Goal: Transaction & Acquisition: Purchase product/service

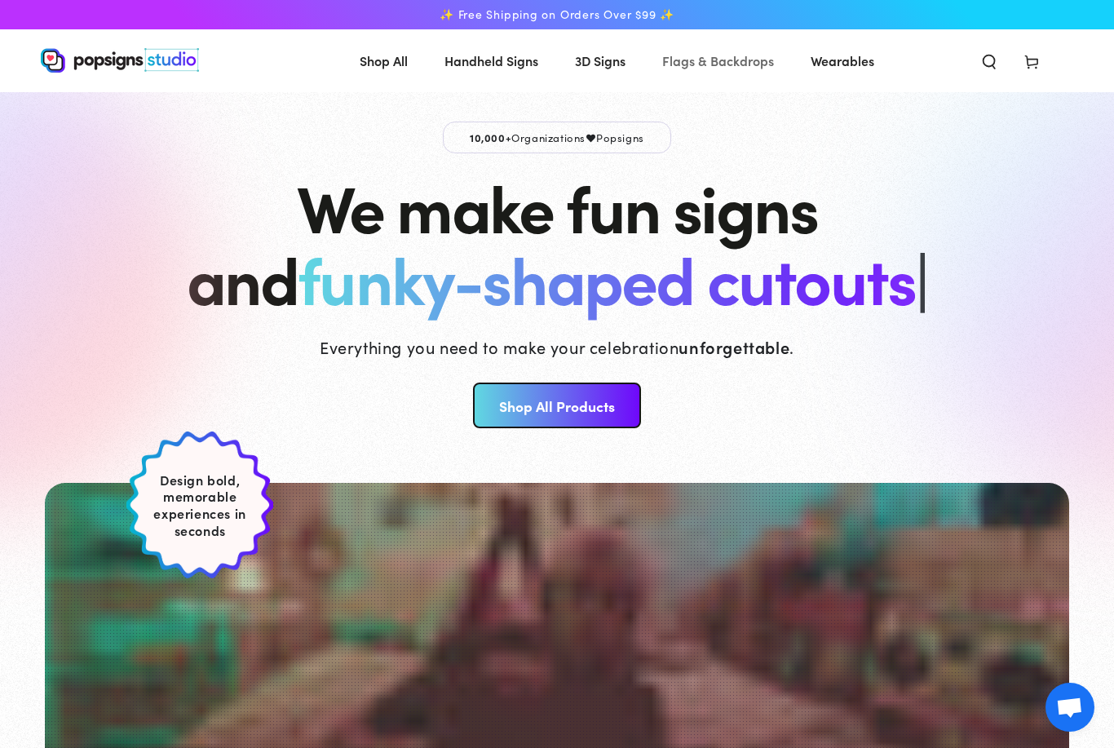
click at [742, 62] on span "Flags & Backdrops" at bounding box center [718, 61] width 112 height 24
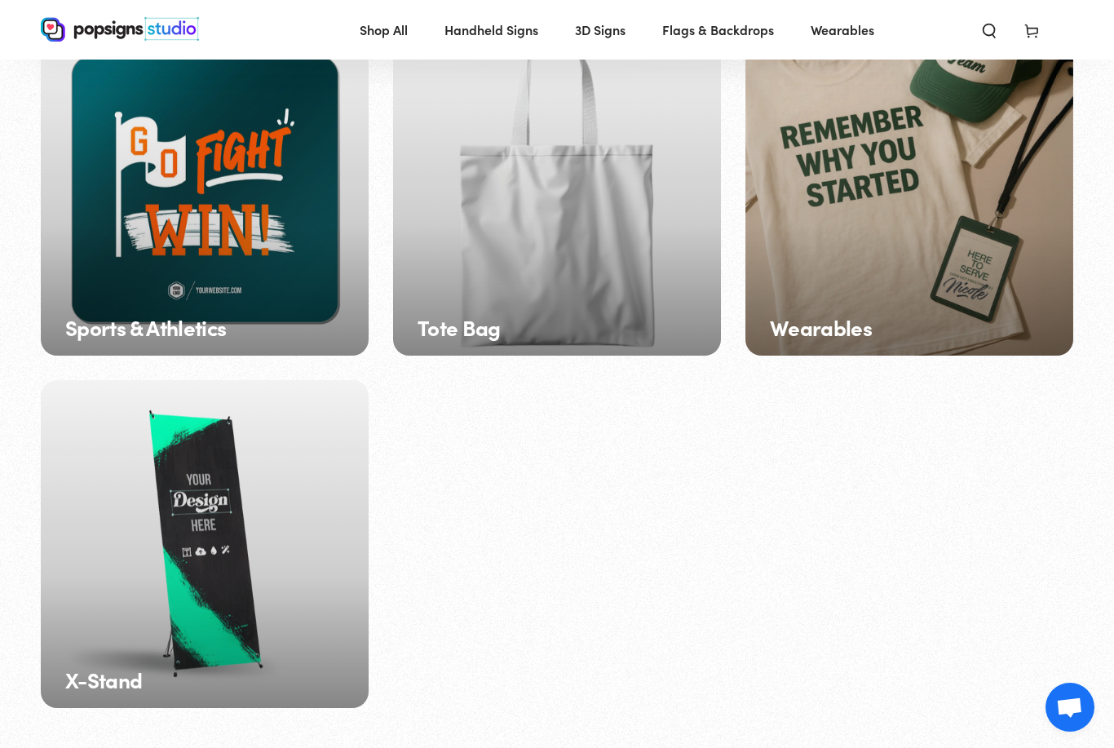
scroll to position [2294, 0]
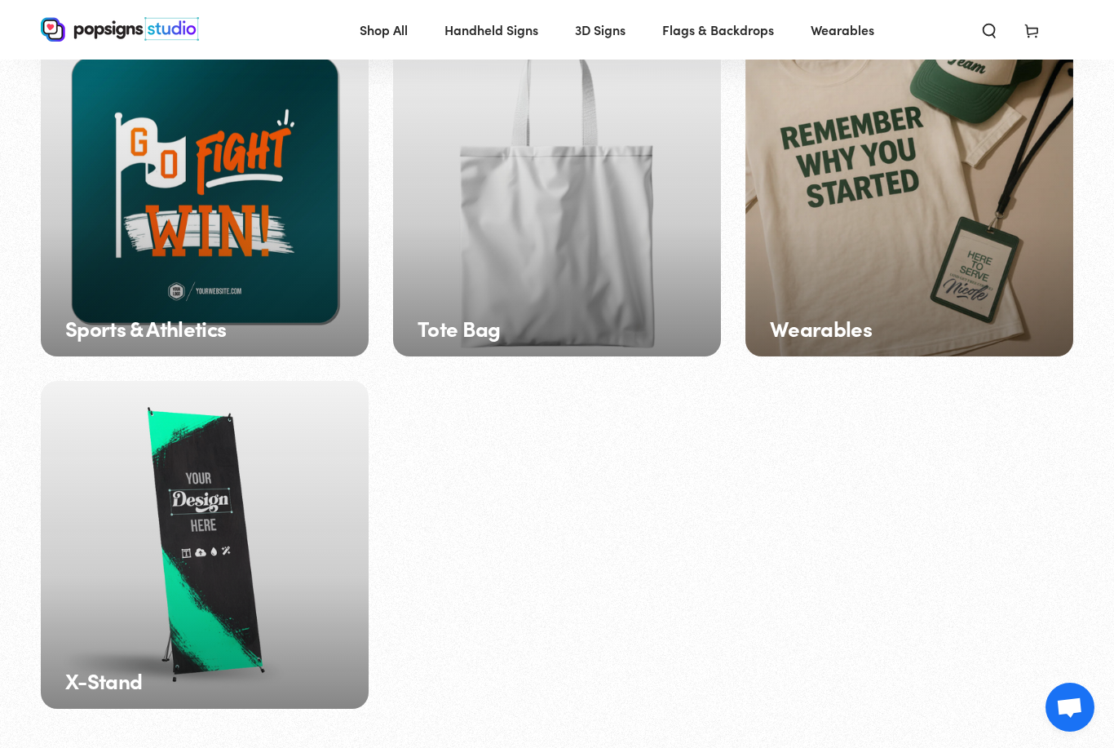
click at [228, 492] on div "X-Stand" at bounding box center [205, 545] width 328 height 328
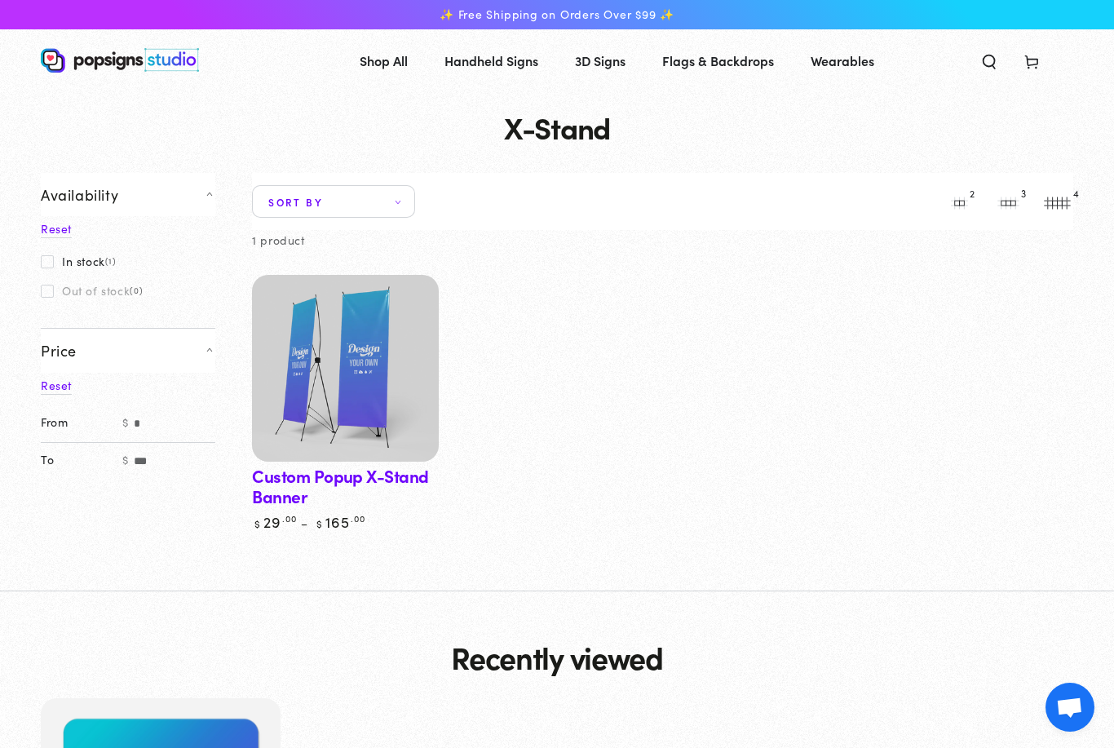
click at [361, 405] on img at bounding box center [346, 368] width 192 height 192
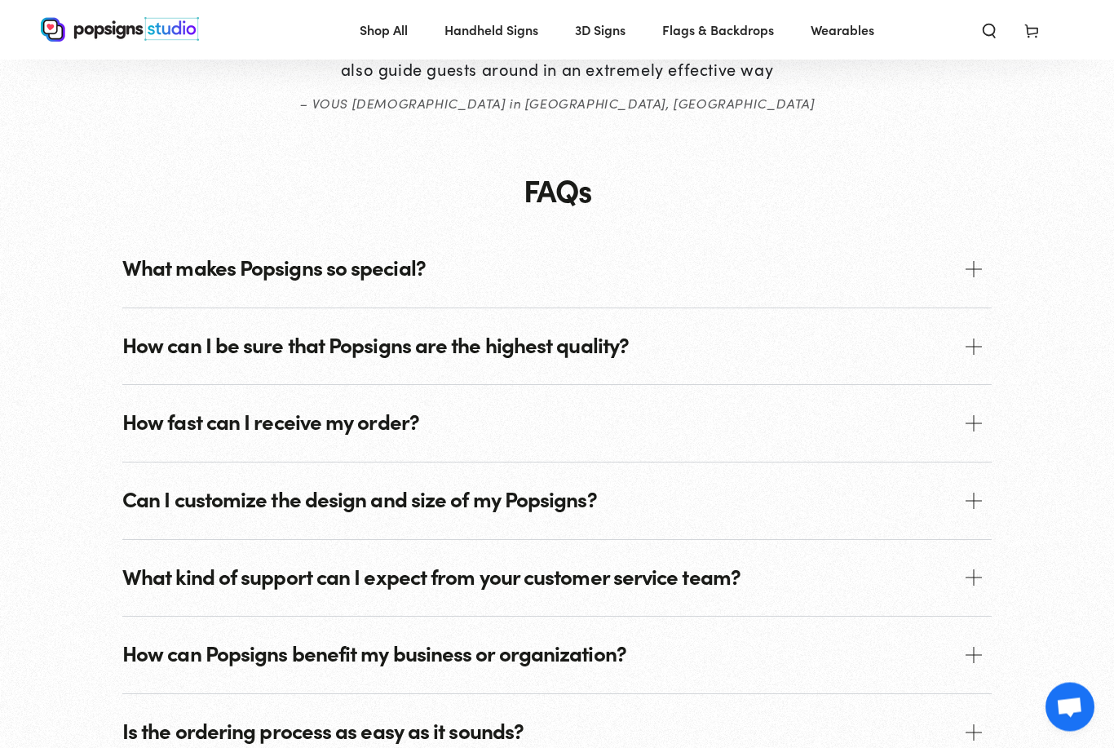
scroll to position [1605, 0]
click at [365, 409] on p "How fast can I receive my order?" at bounding box center [270, 421] width 297 height 24
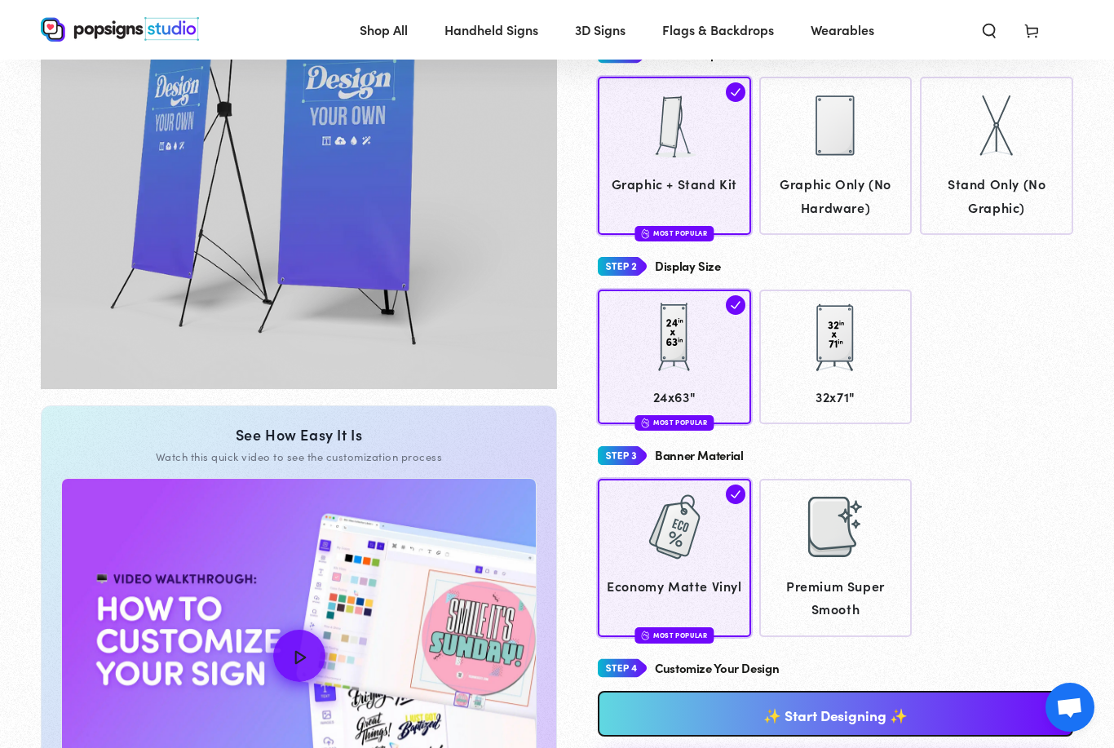
scroll to position [0, 0]
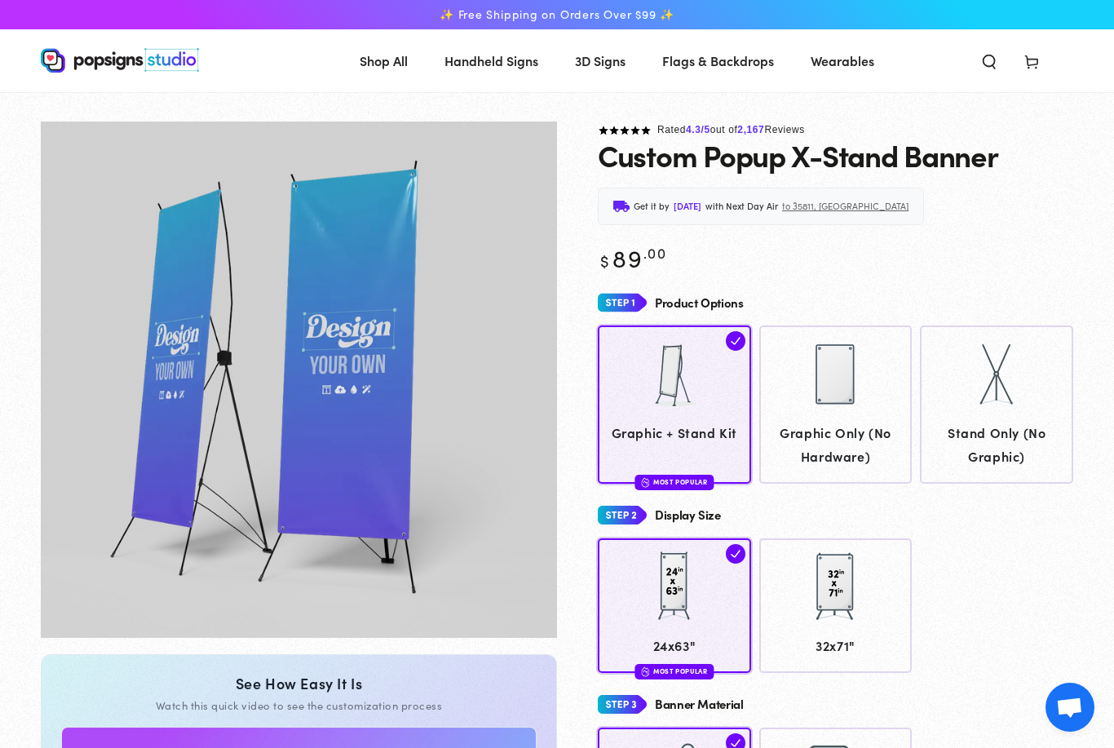
click at [607, 64] on span "3D Signs" at bounding box center [600, 61] width 51 height 24
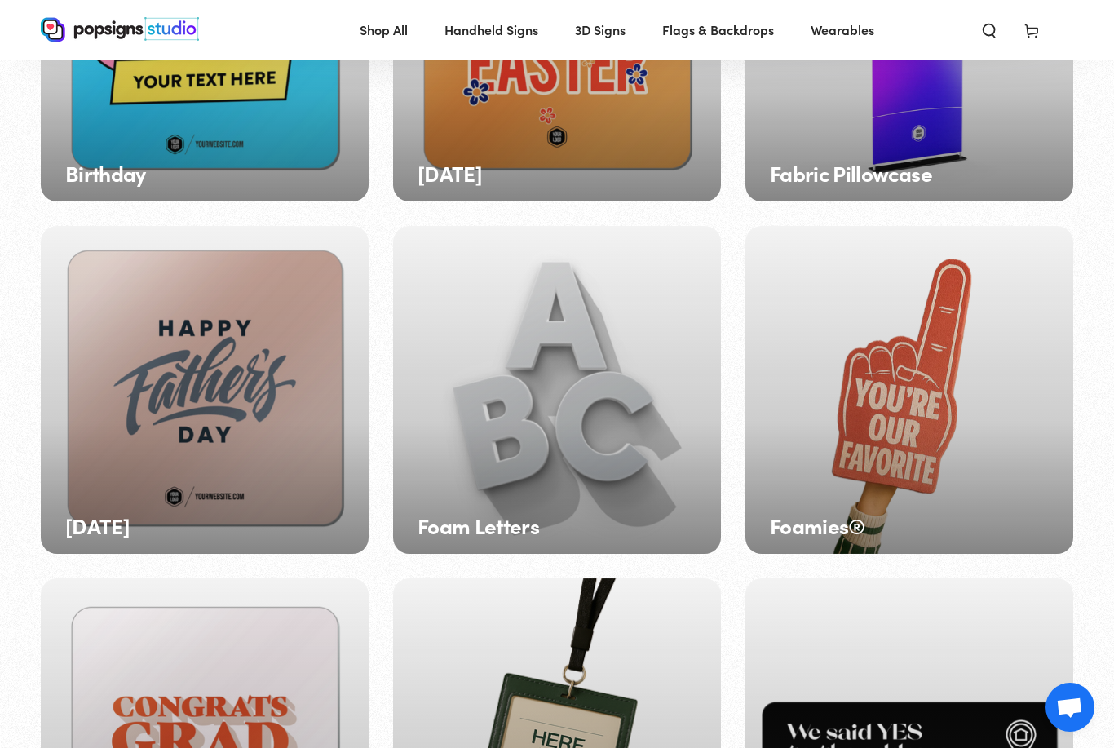
scroll to position [334, 0]
click at [238, 440] on div "[DATE]" at bounding box center [205, 391] width 328 height 328
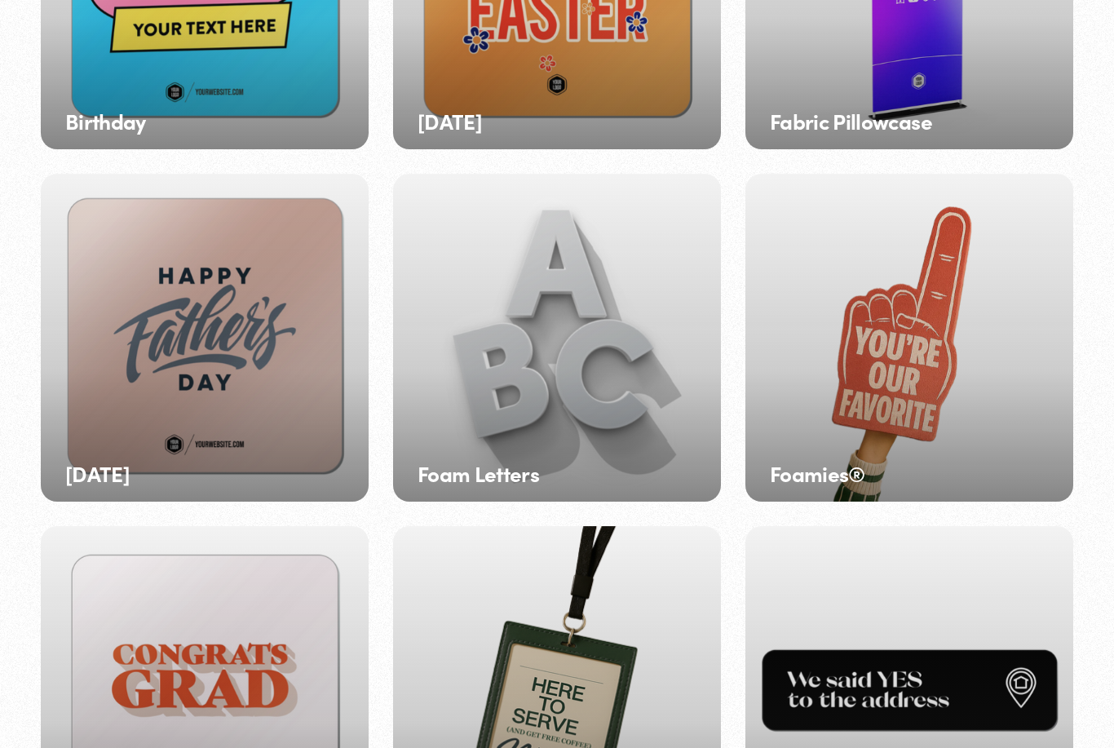
scroll to position [387, 0]
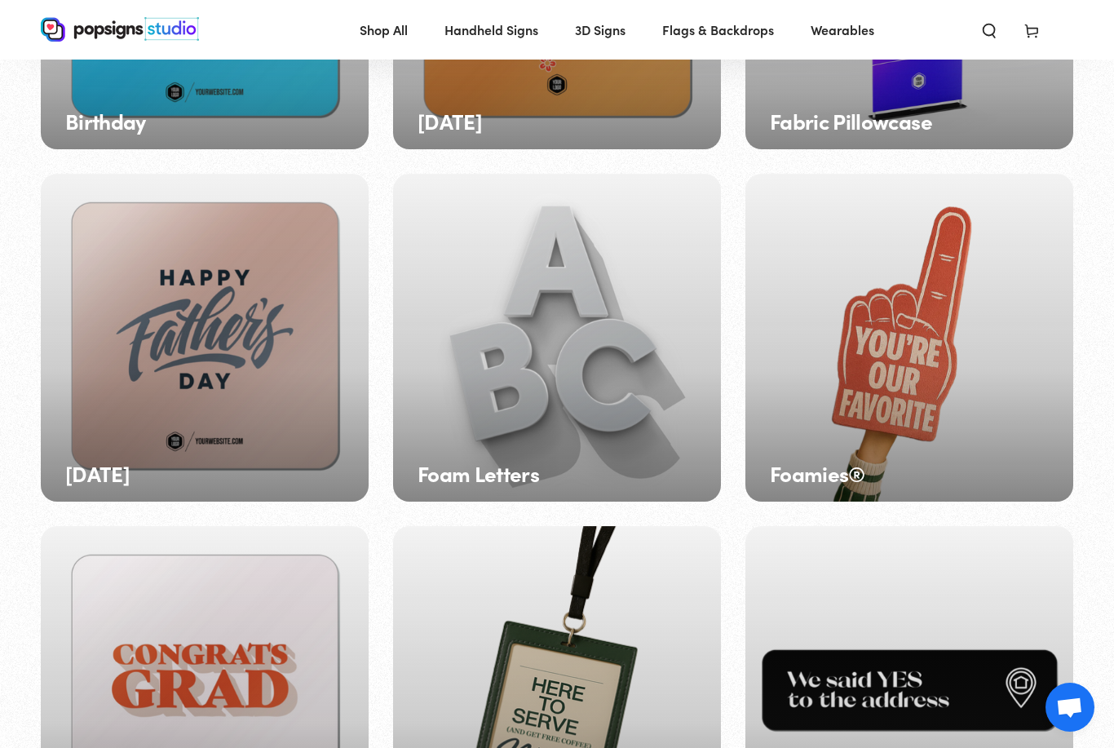
click at [563, 345] on div "Foam Letters" at bounding box center [557, 338] width 328 height 328
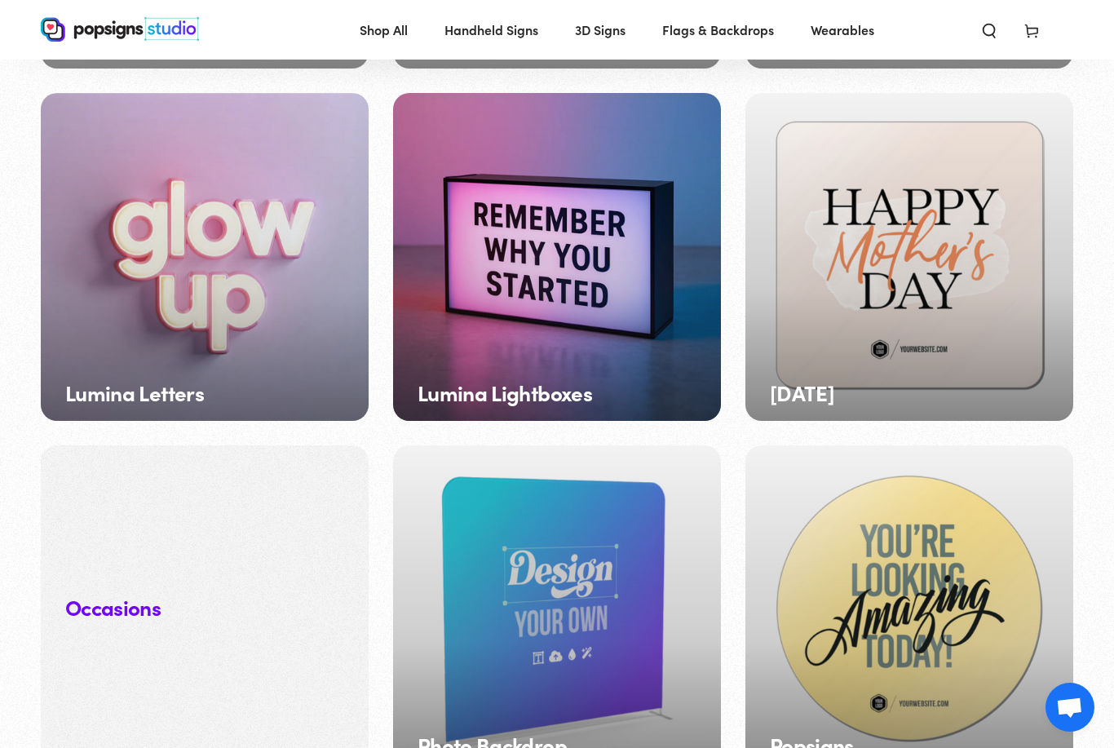
scroll to position [1174, 0]
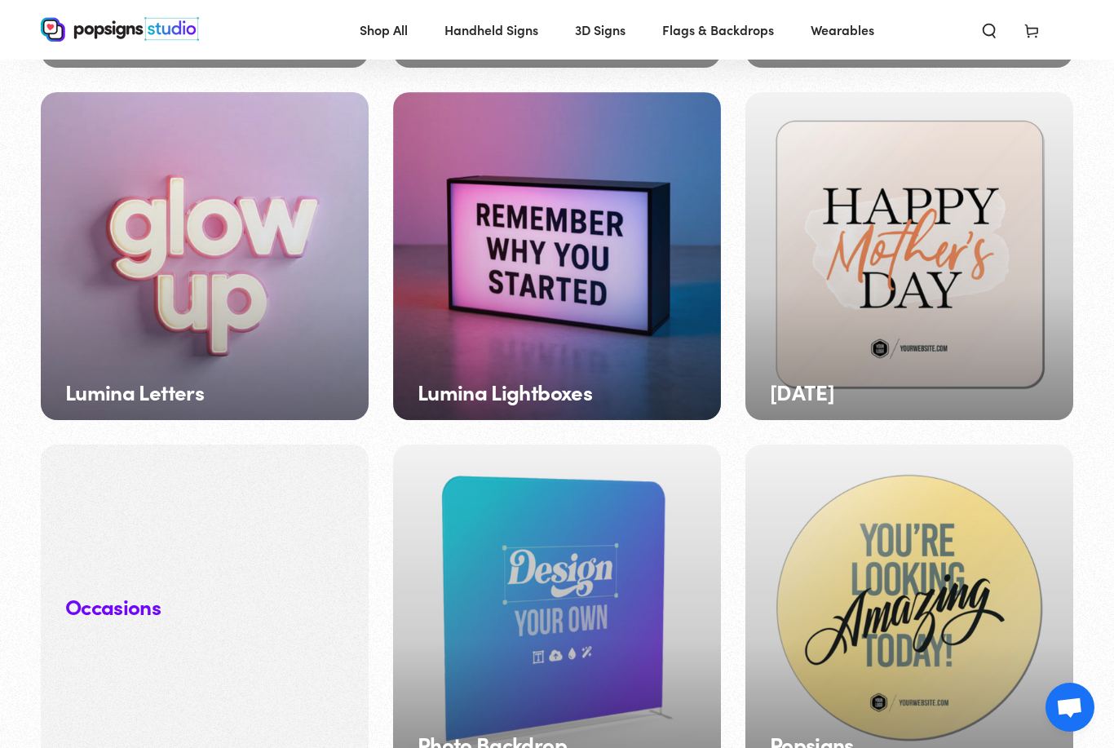
click at [290, 322] on div "Lumina Letters" at bounding box center [205, 256] width 328 height 328
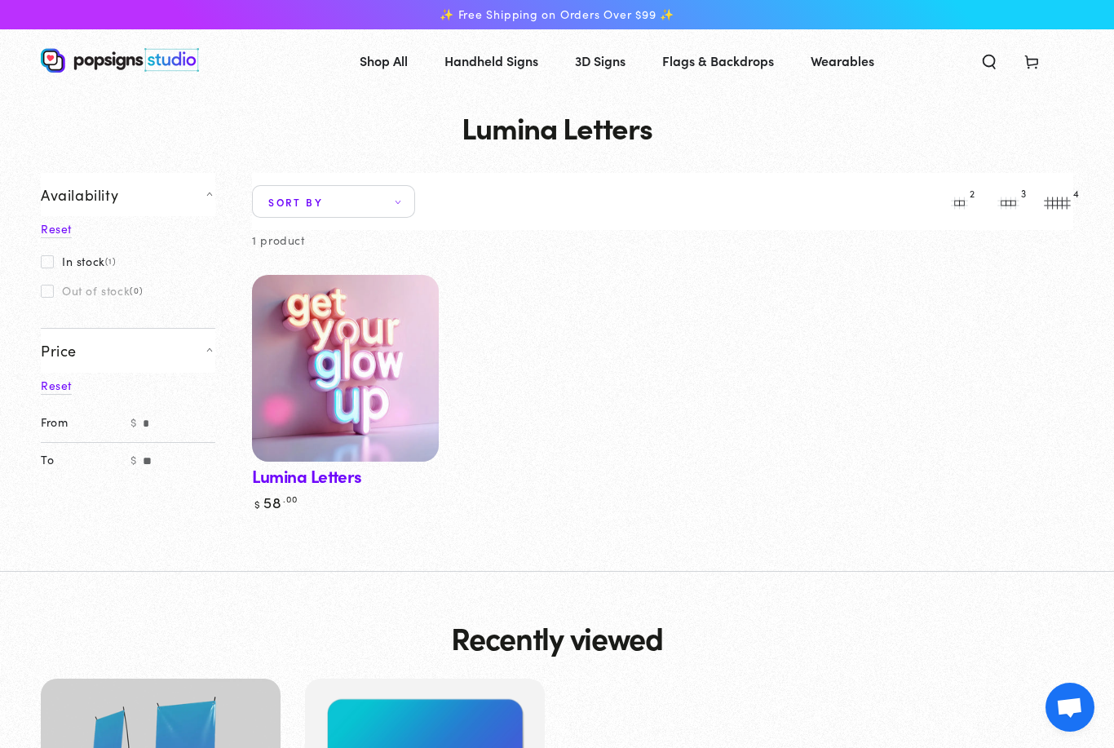
click at [361, 331] on img at bounding box center [346, 368] width 192 height 192
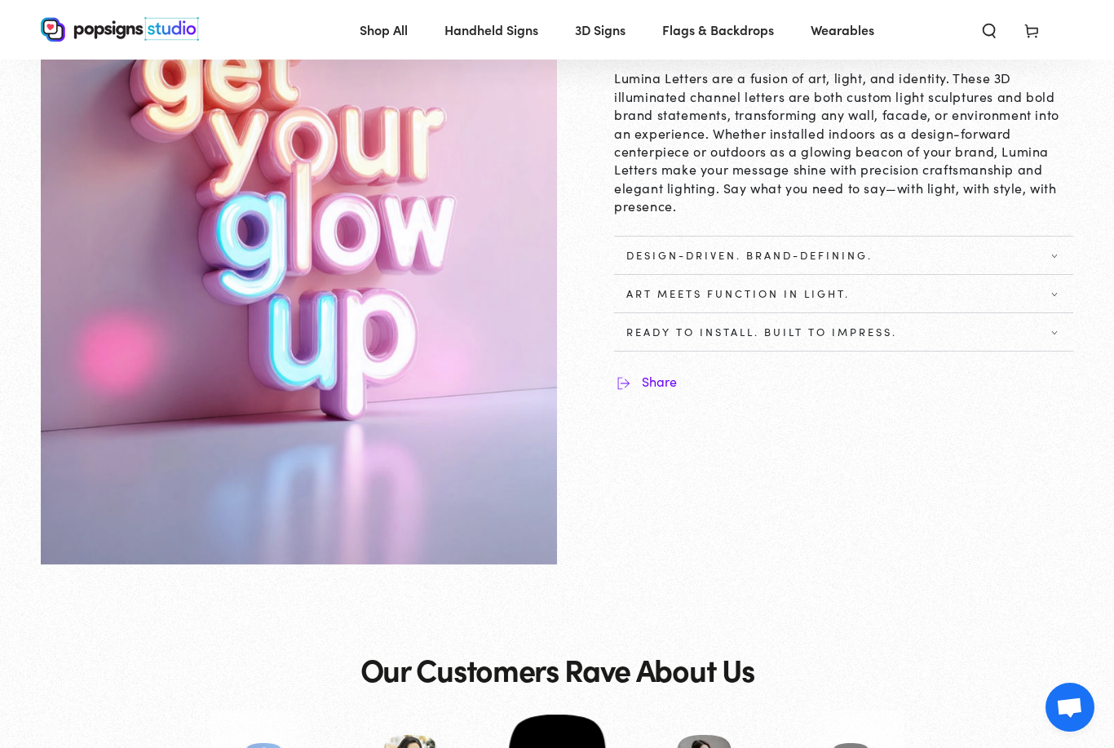
scroll to position [104, 0]
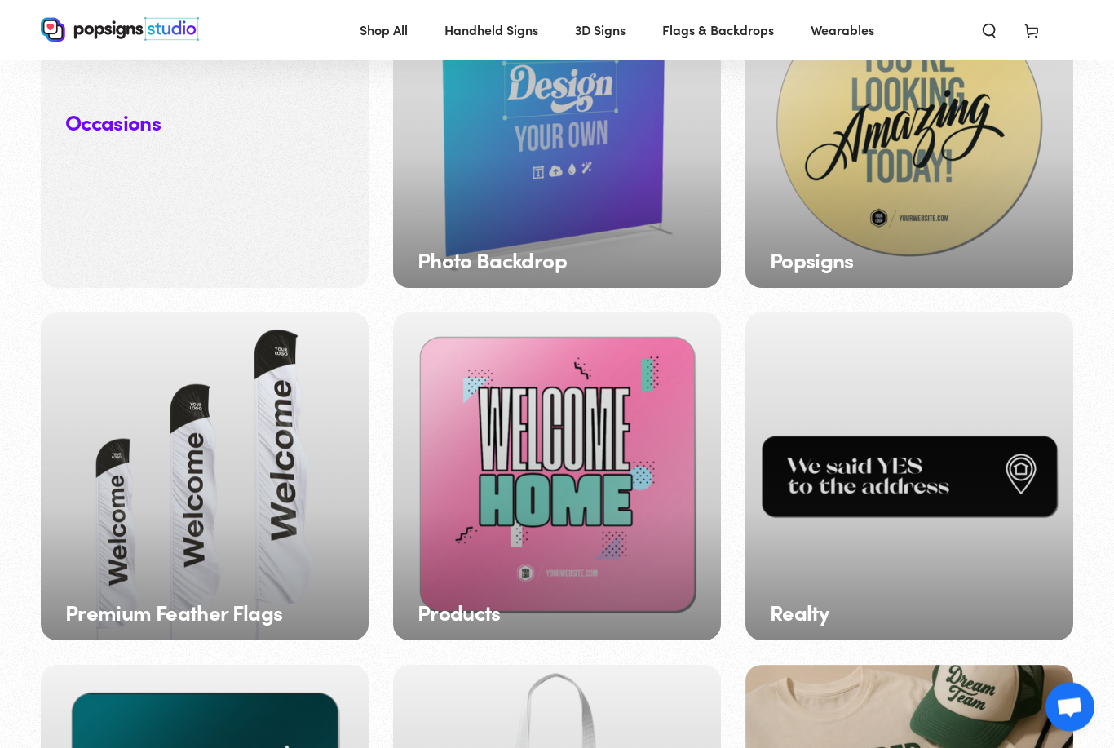
scroll to position [1665, 0]
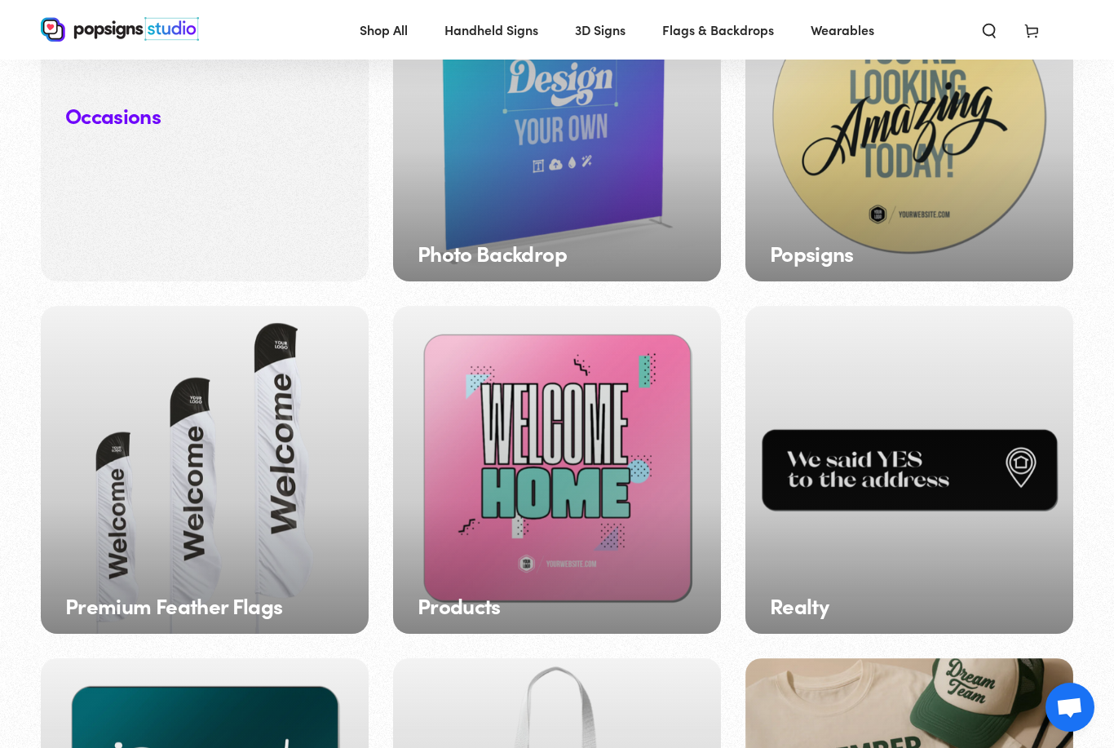
click at [880, 210] on div "Popsigns" at bounding box center [909, 118] width 328 height 328
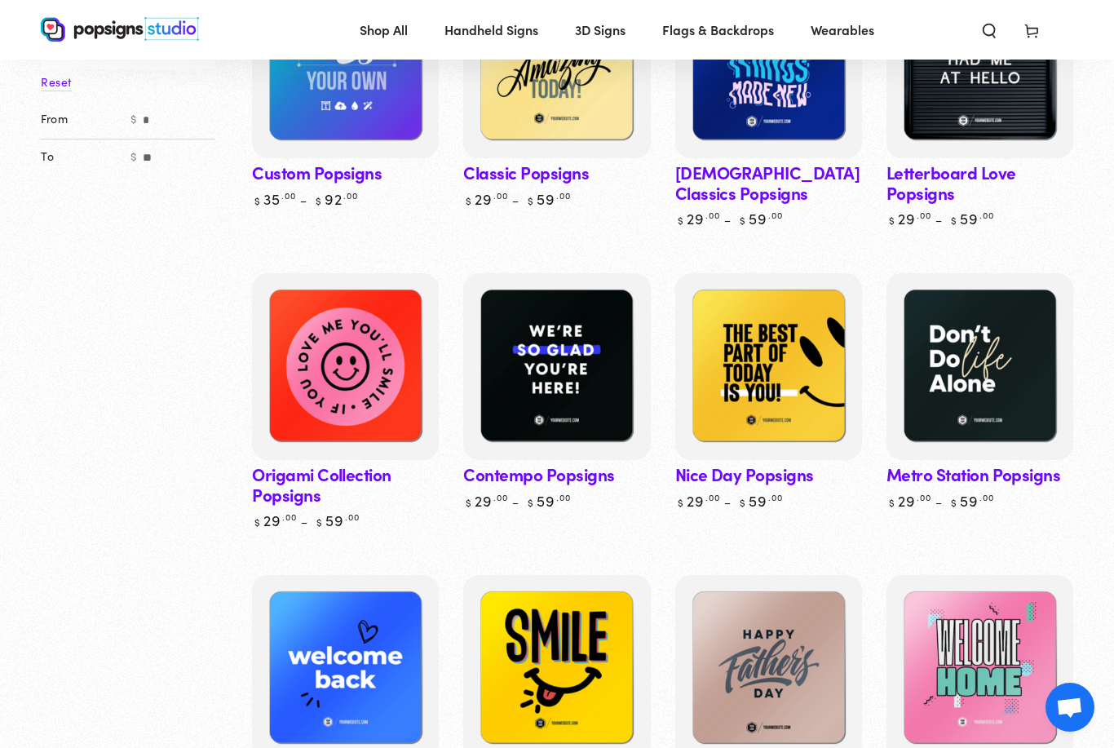
scroll to position [82, 0]
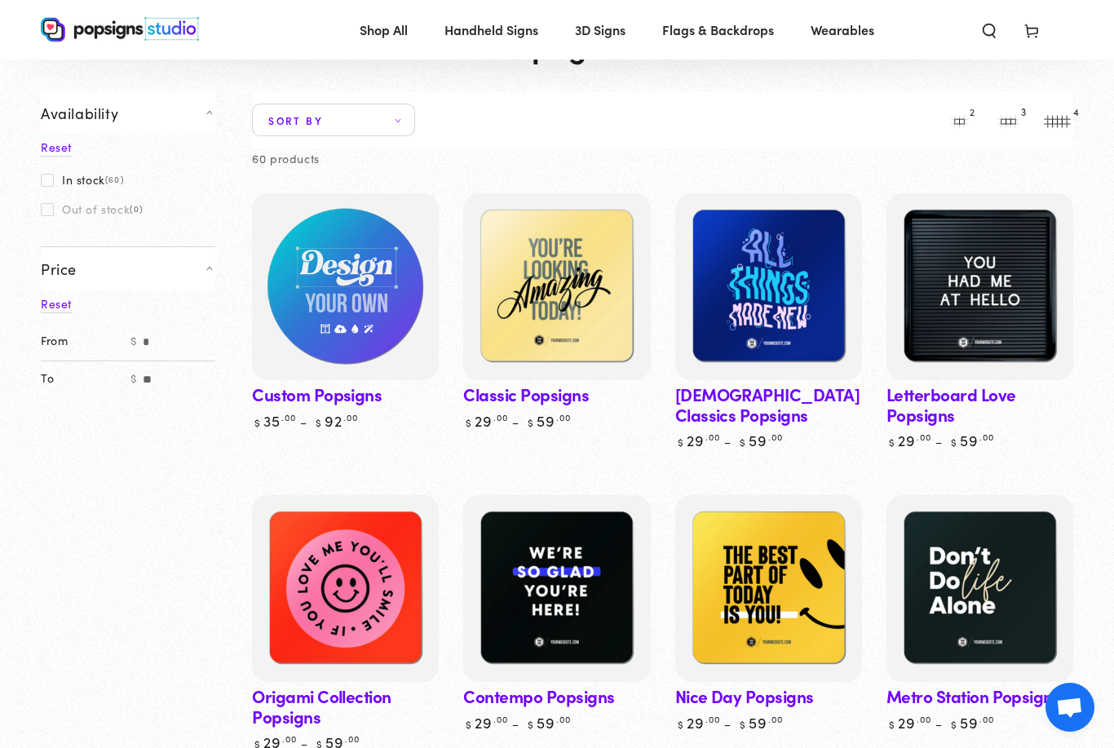
click at [411, 307] on img at bounding box center [346, 287] width 192 height 192
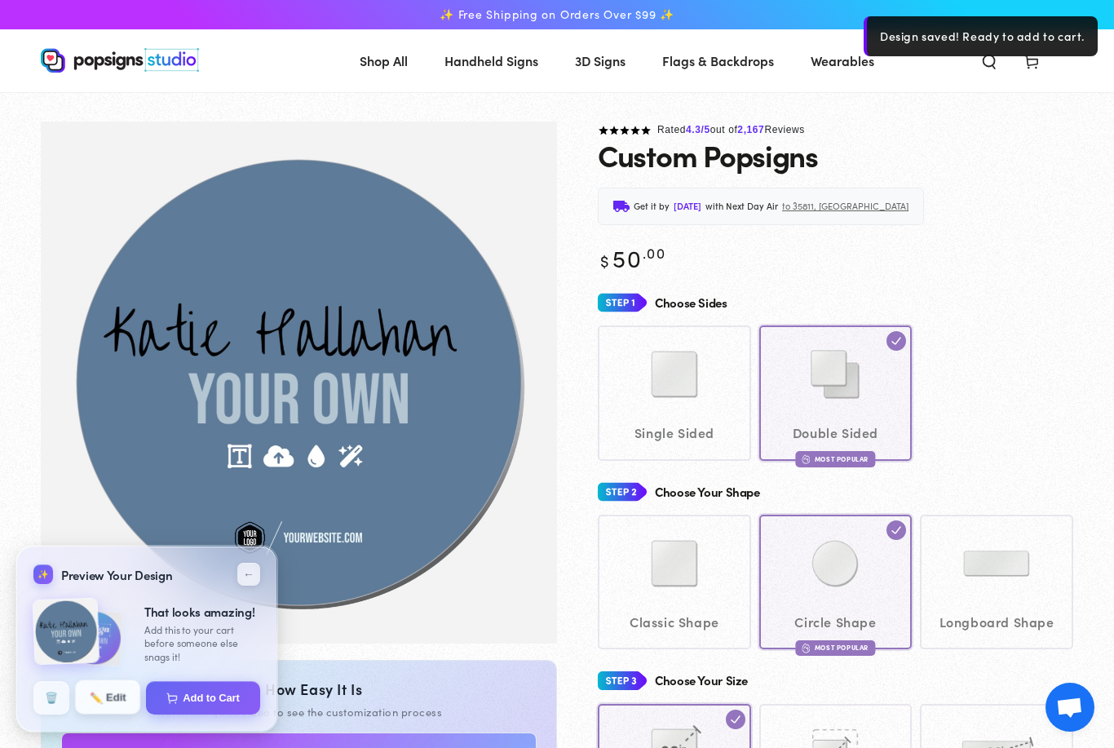
click at [114, 700] on button "✏️ Edit" at bounding box center [107, 697] width 65 height 34
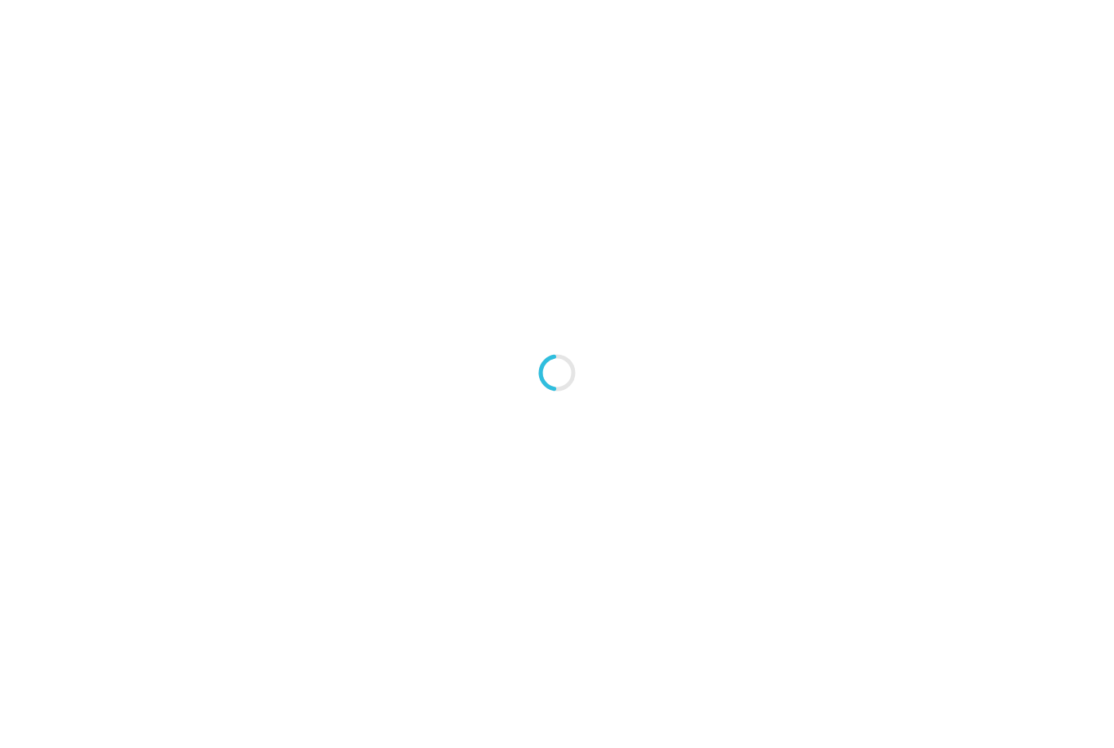
type textarea "An ancient tree with a door leading to a magical world"
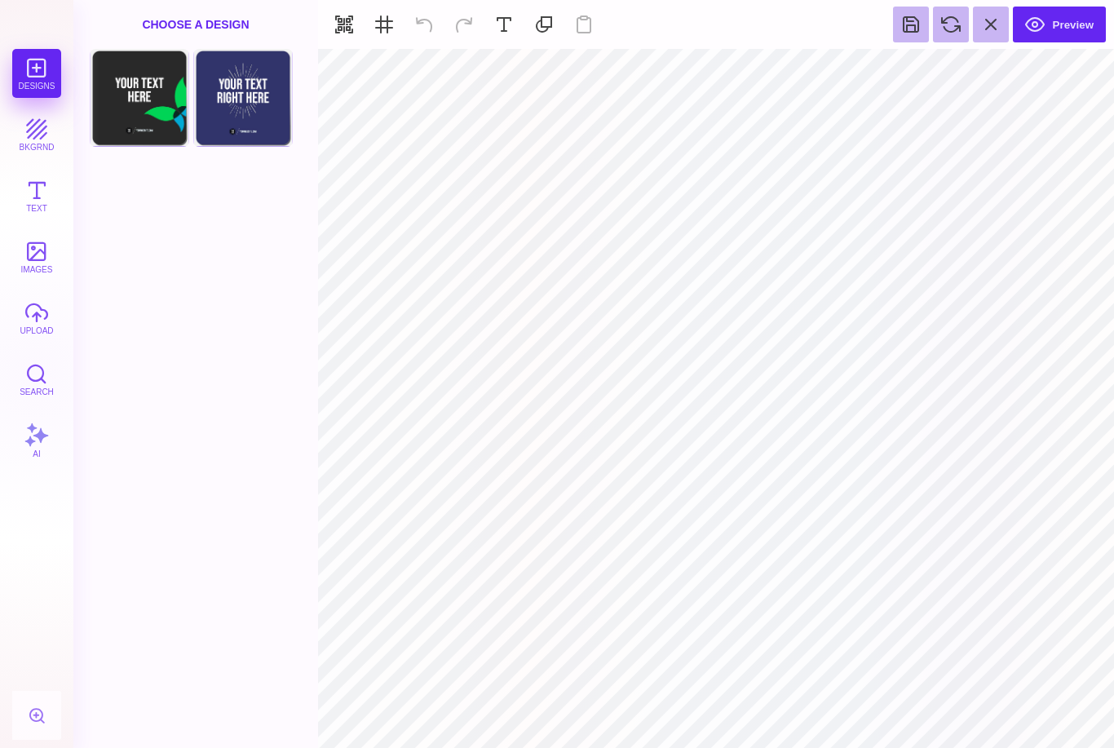
type input "#000000"
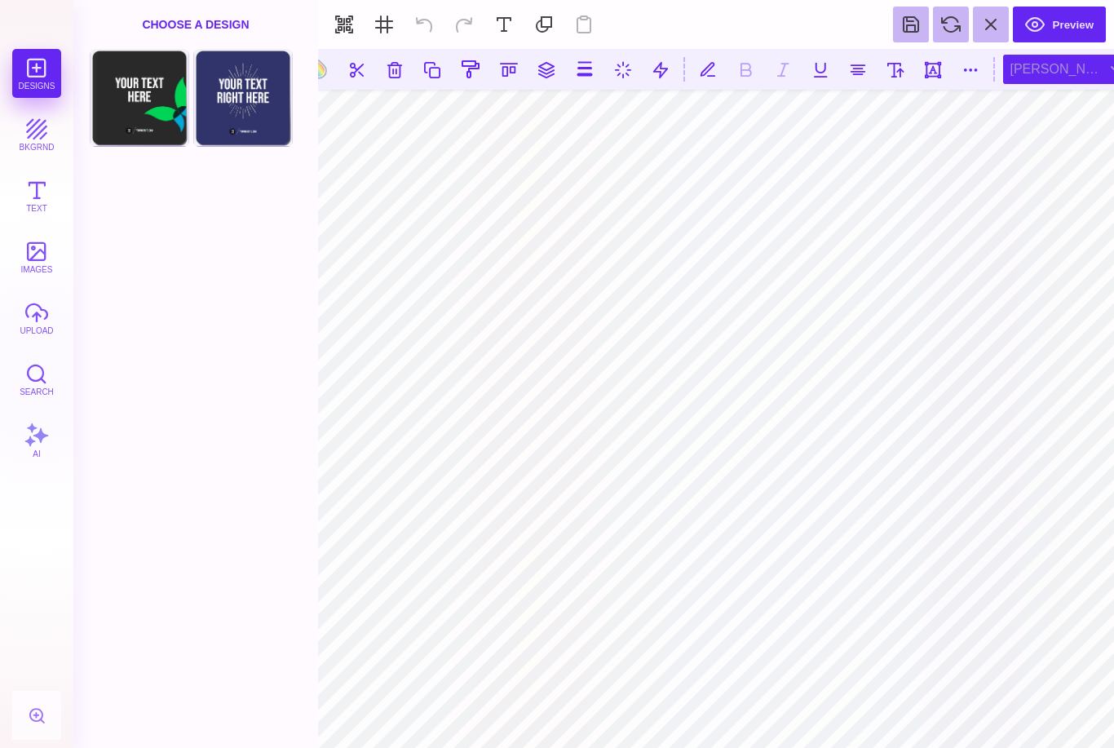
click at [1096, 74] on div "Liu Jian Mao Cao" at bounding box center [1068, 69] width 130 height 29
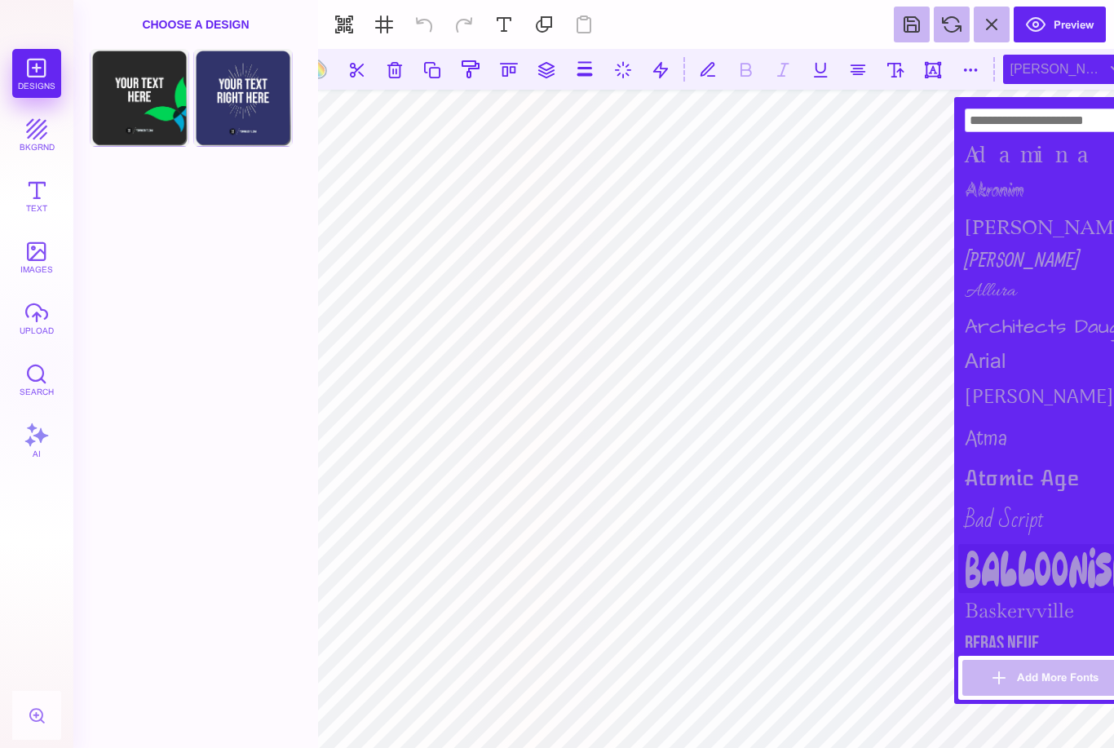
click at [1011, 570] on div "Balloonish" at bounding box center [1047, 568] width 179 height 49
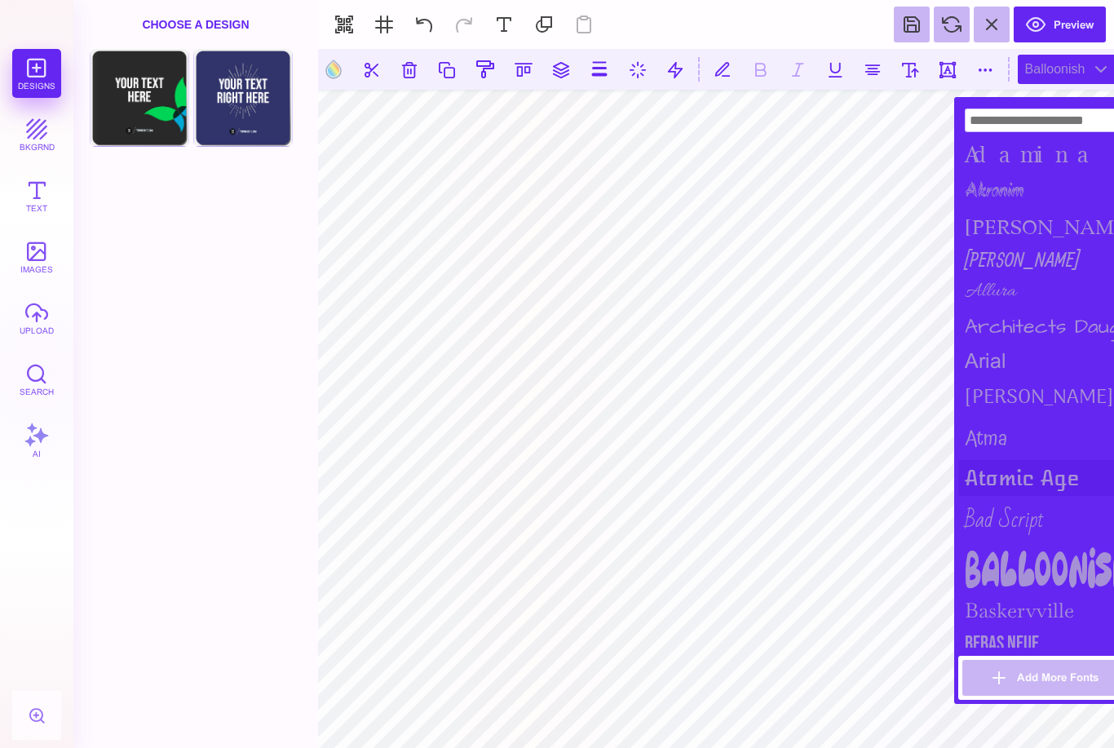
click at [1014, 484] on div "Atomic Age" at bounding box center [1047, 478] width 179 height 36
click at [993, 392] on div "Arima Madurai" at bounding box center [1047, 398] width 179 height 42
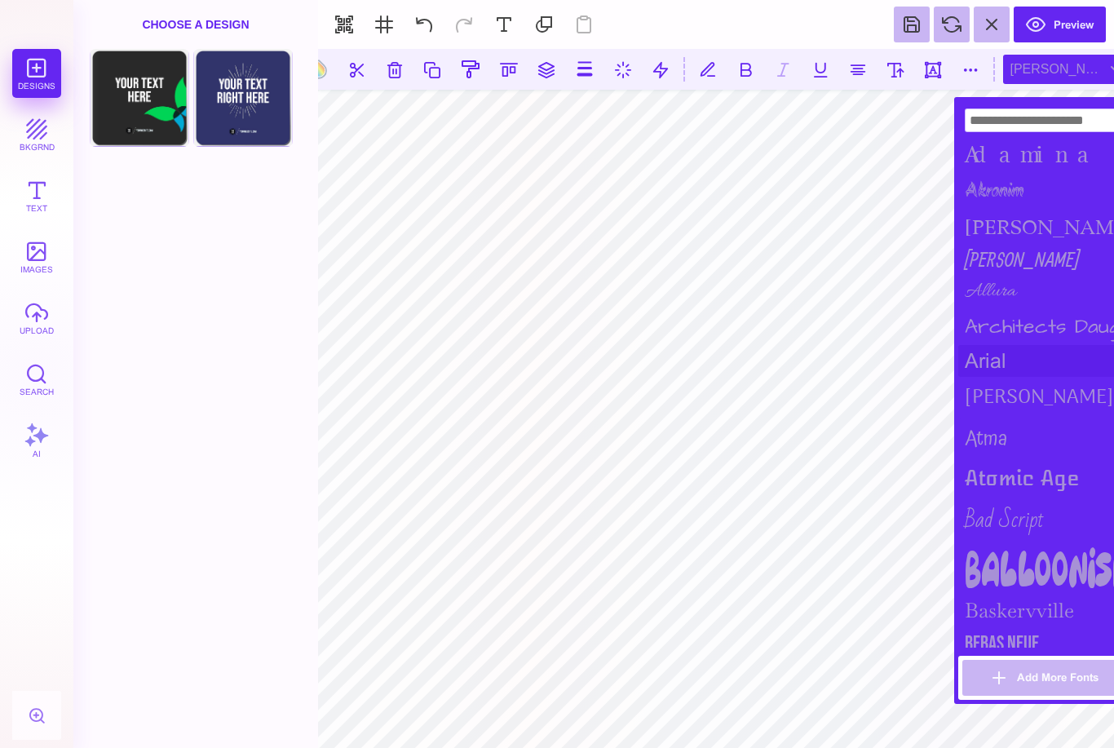
click at [991, 352] on div "arial" at bounding box center [1047, 361] width 179 height 32
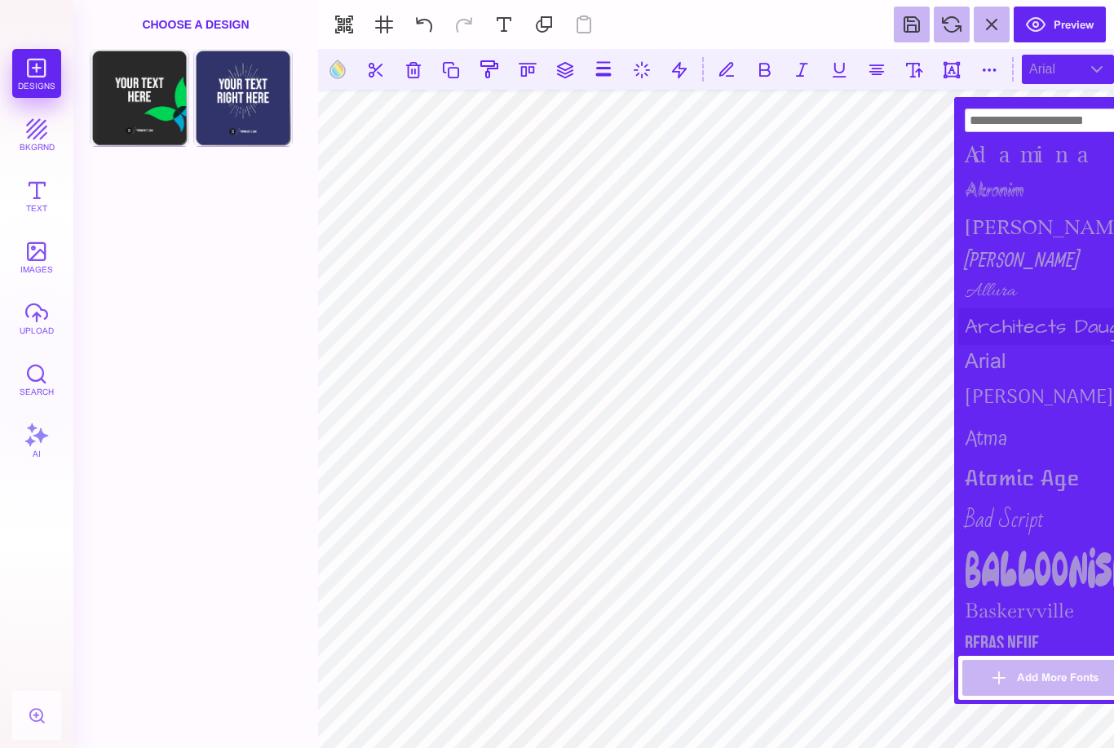
click at [990, 325] on div "Architects Daughter" at bounding box center [1047, 326] width 179 height 37
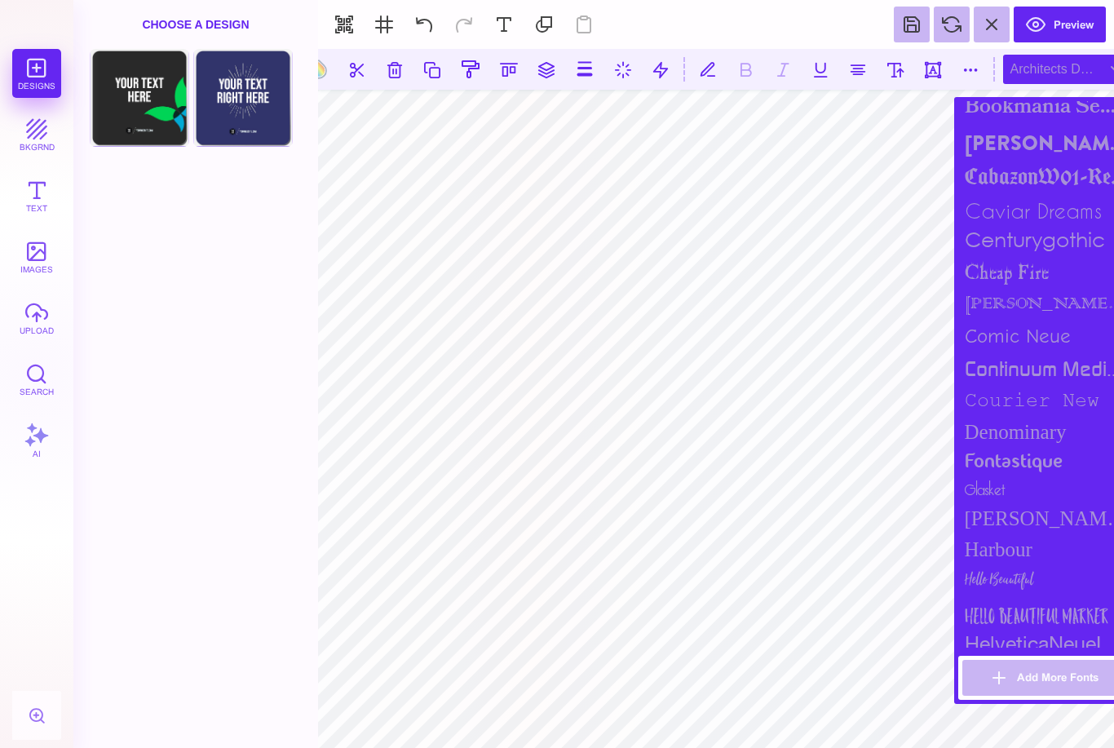
scroll to position [675, 0]
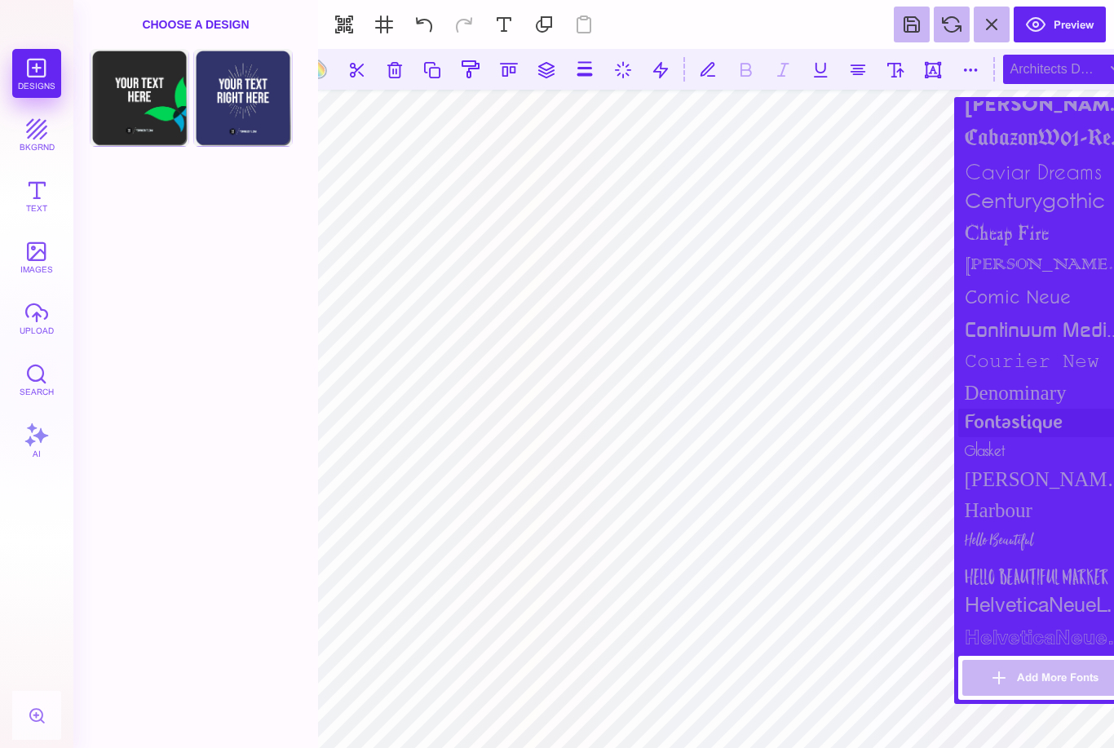
click at [1003, 437] on div "fontastique" at bounding box center [1047, 423] width 179 height 29
click at [1000, 495] on div "Goldman Sans Condensed" at bounding box center [1047, 479] width 179 height 31
click at [1001, 526] on div "Harbour" at bounding box center [1047, 510] width 179 height 31
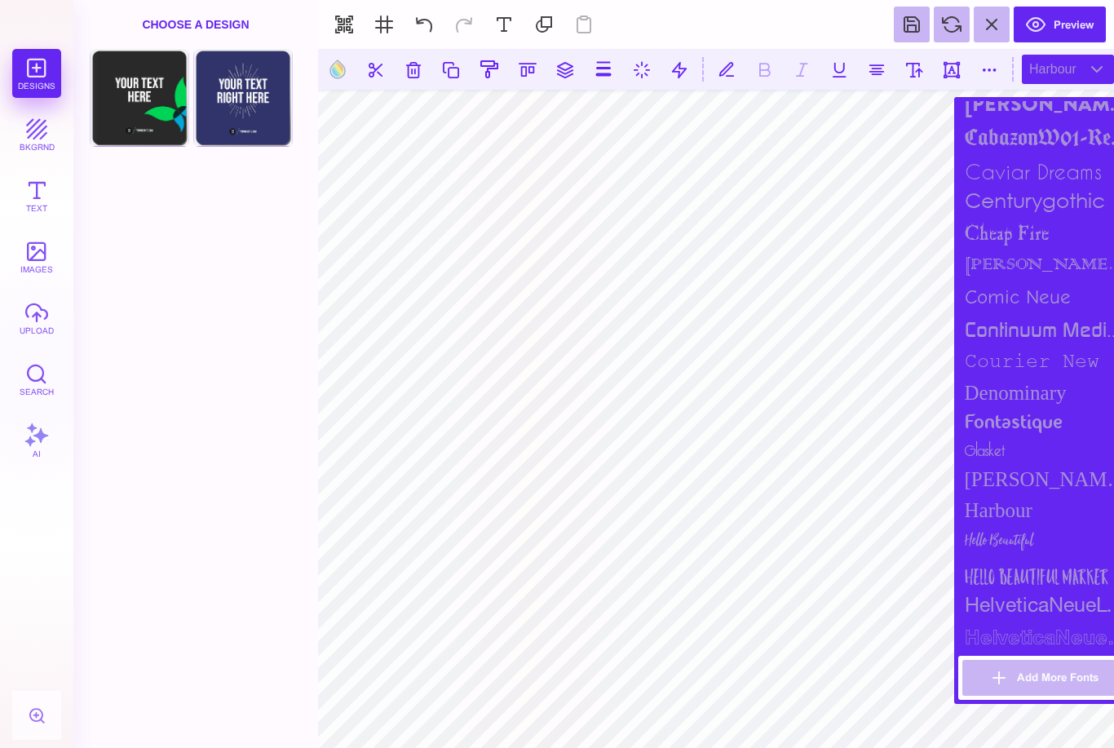
click at [45, 203] on button "Text" at bounding box center [36, 195] width 49 height 49
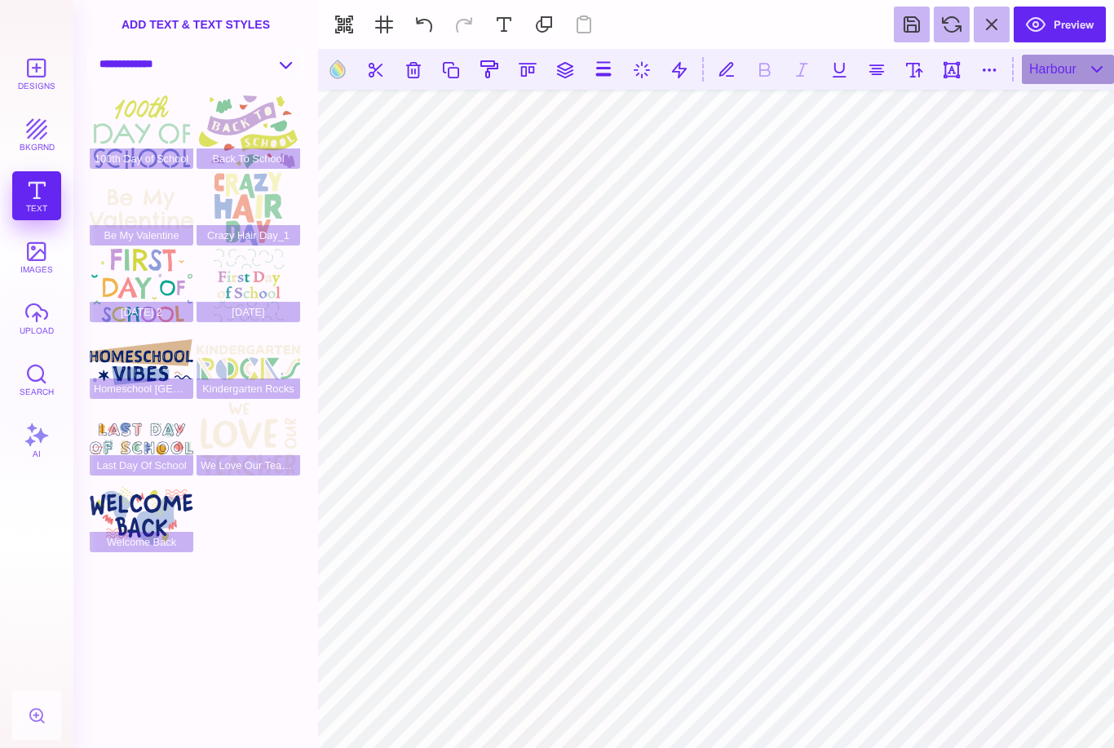
click at [210, 74] on select "**********" at bounding box center [196, 64] width 210 height 29
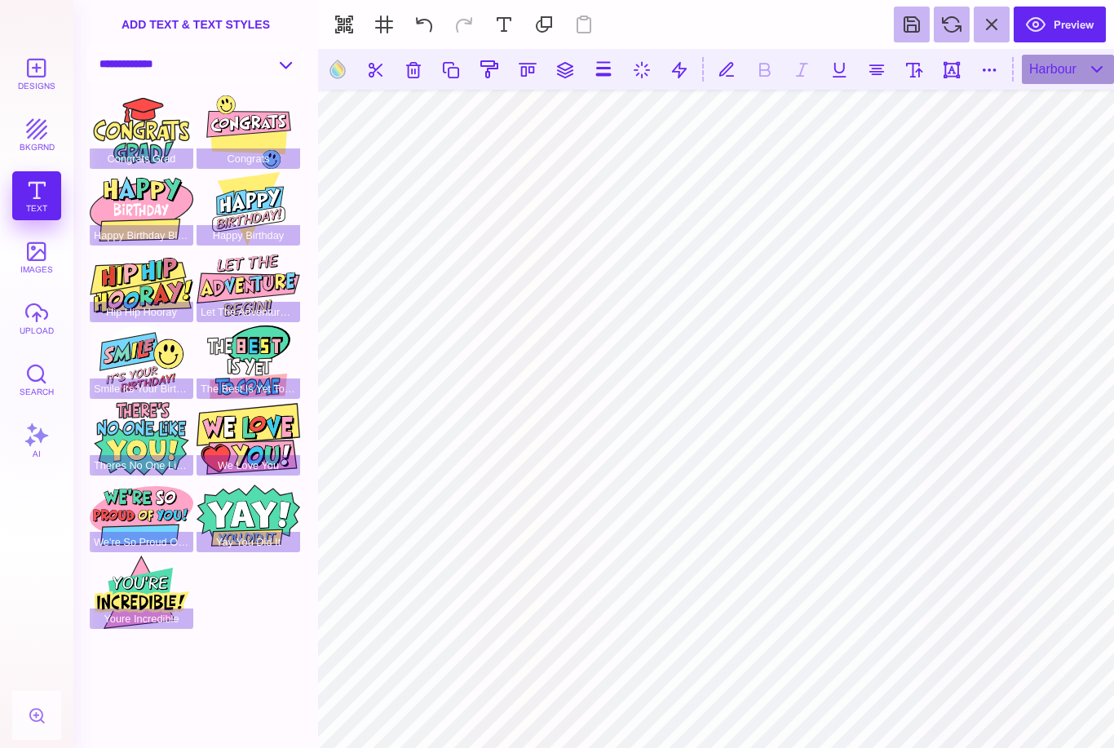
click at [223, 64] on select "**********" at bounding box center [196, 64] width 210 height 29
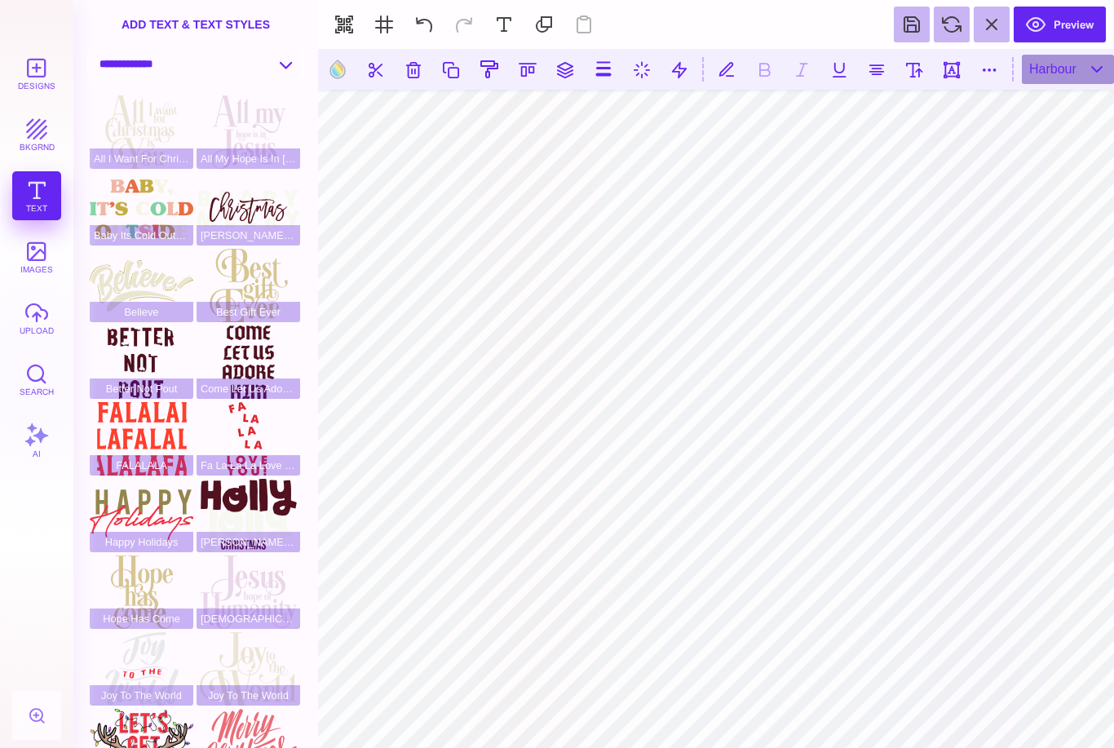
click at [219, 63] on select "**********" at bounding box center [196, 64] width 210 height 29
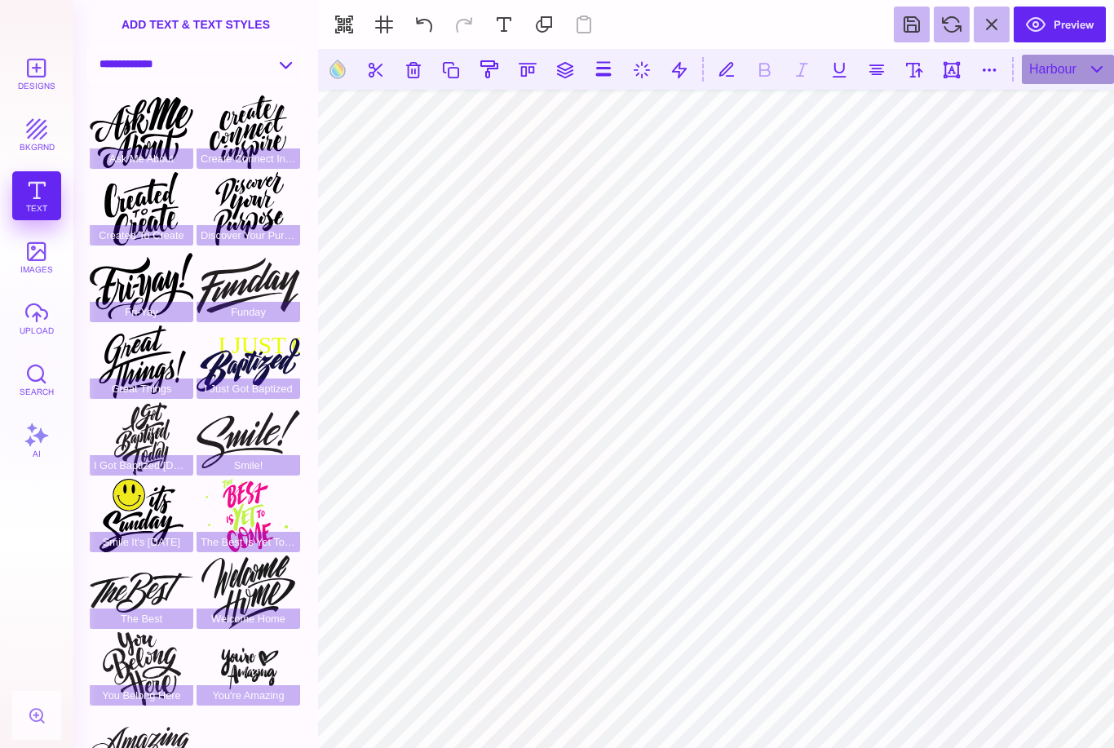
click at [197, 69] on select "**********" at bounding box center [196, 64] width 210 height 29
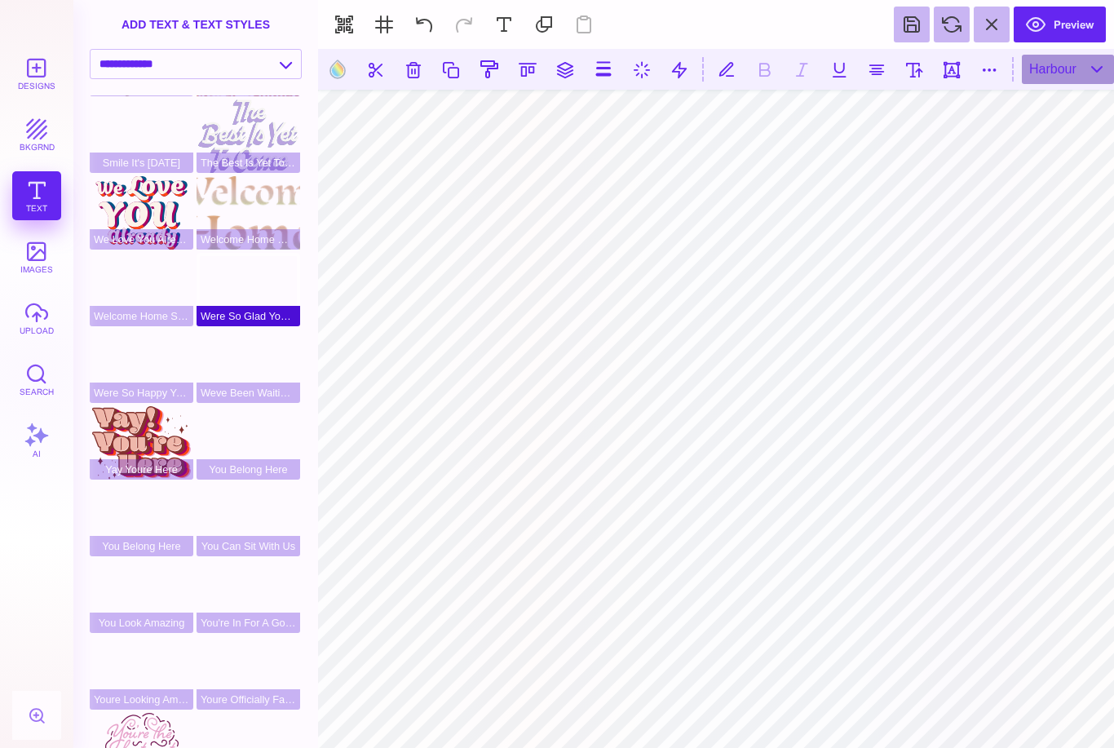
scroll to position [218, 0]
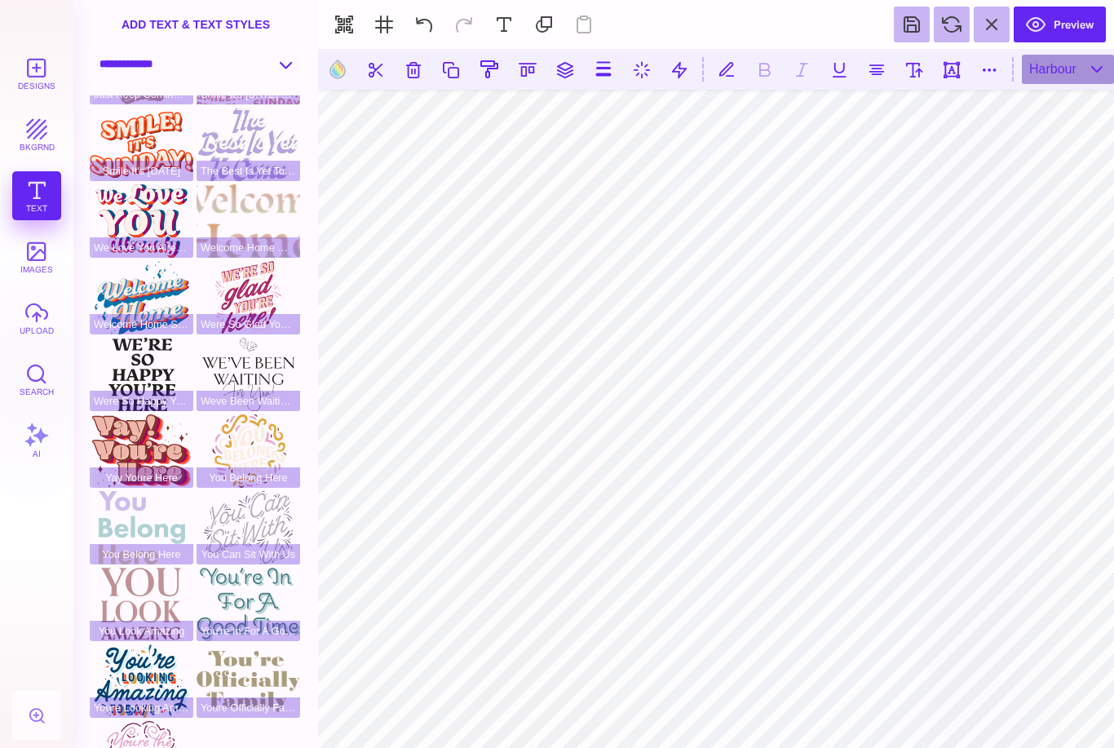
click at [260, 72] on select "**********" at bounding box center [196, 64] width 210 height 29
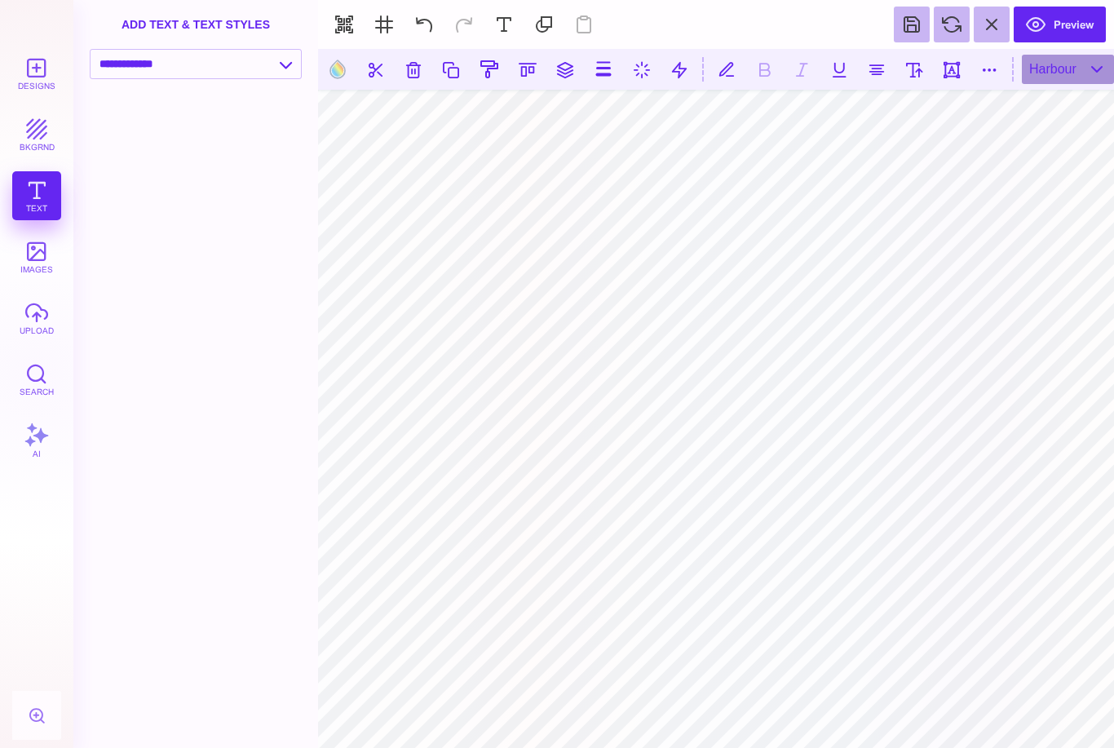
scroll to position [141, 0]
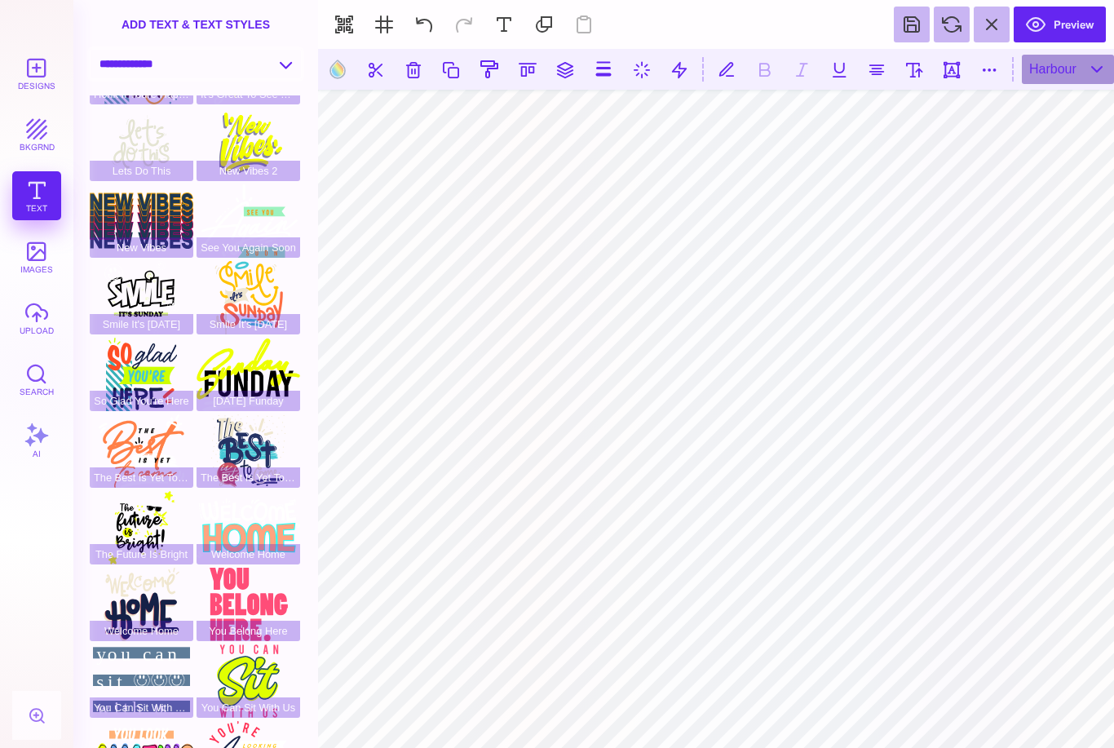
click at [228, 66] on select "**********" at bounding box center [196, 64] width 210 height 29
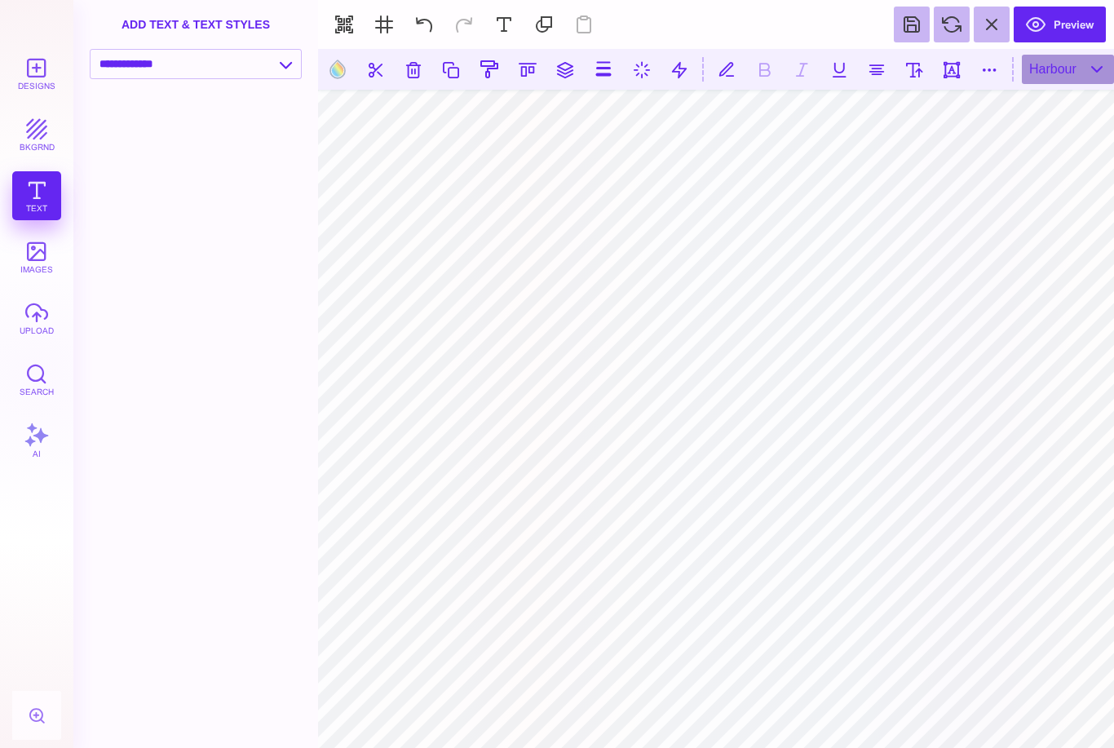
scroll to position [0, 0]
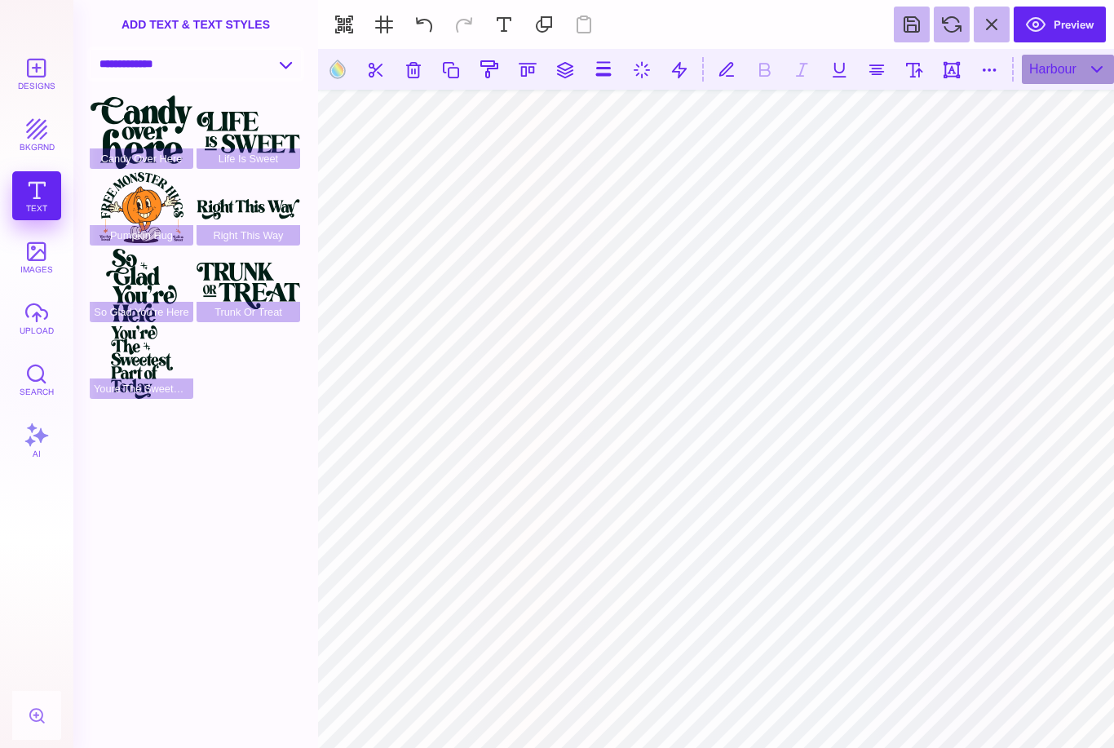
click at [233, 59] on select "**********" at bounding box center [196, 64] width 210 height 29
select select "**********"
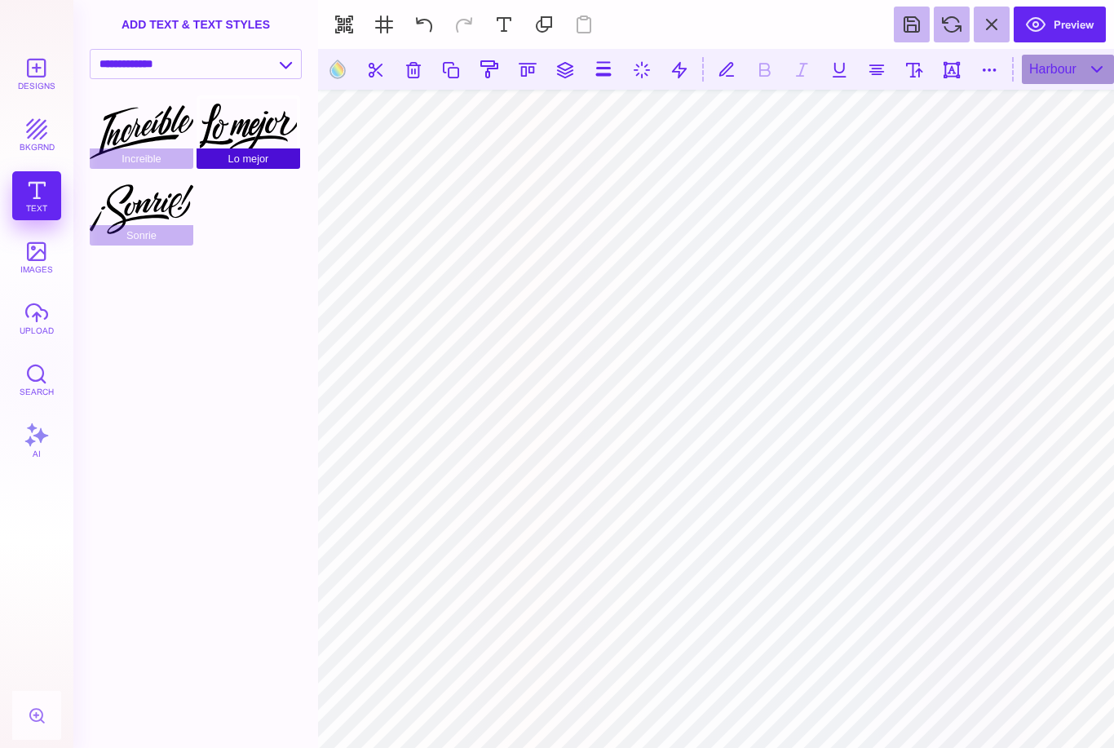
click at [244, 131] on div "Lo mejor" at bounding box center [249, 131] width 104 height 73
click at [1064, 74] on div "Harbour" at bounding box center [1068, 69] width 92 height 29
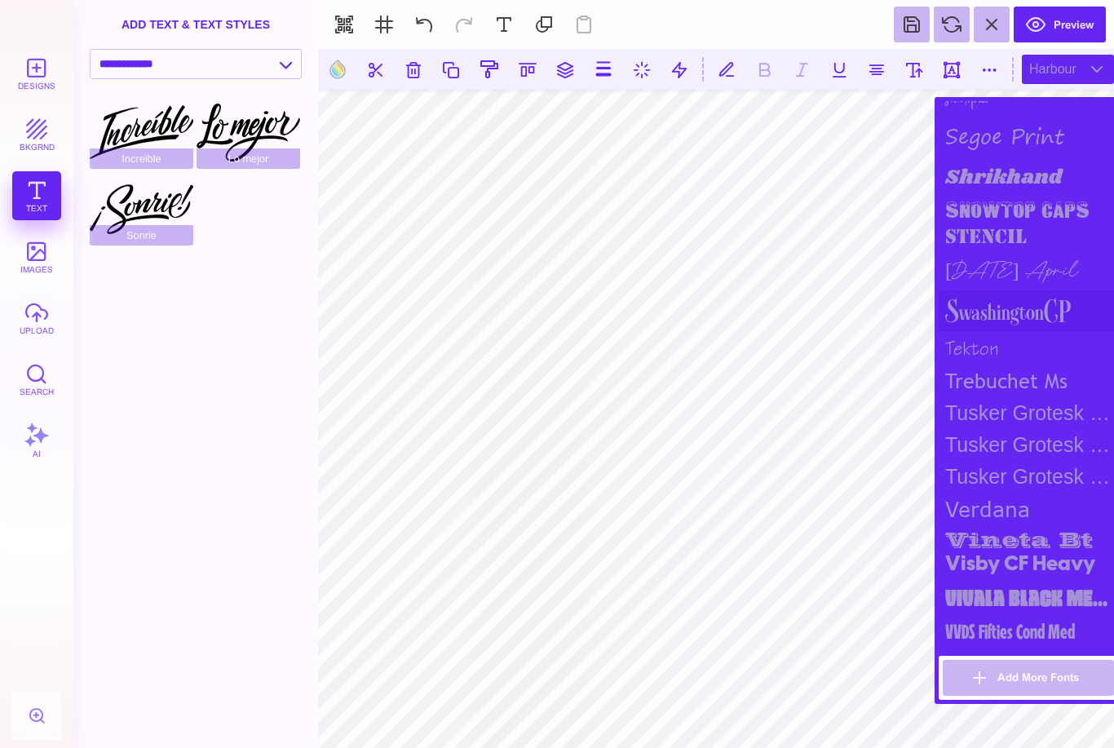
scroll to position [1931, 0]
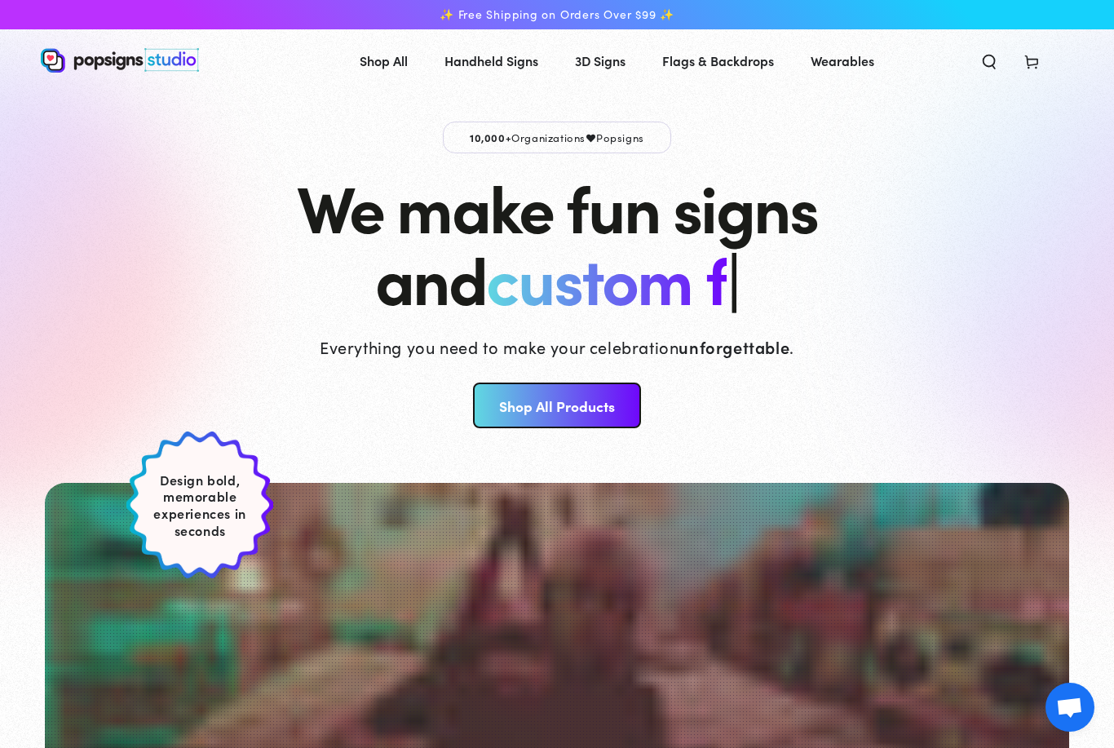
click at [595, 405] on link "Shop All Products" at bounding box center [556, 406] width 167 height 46
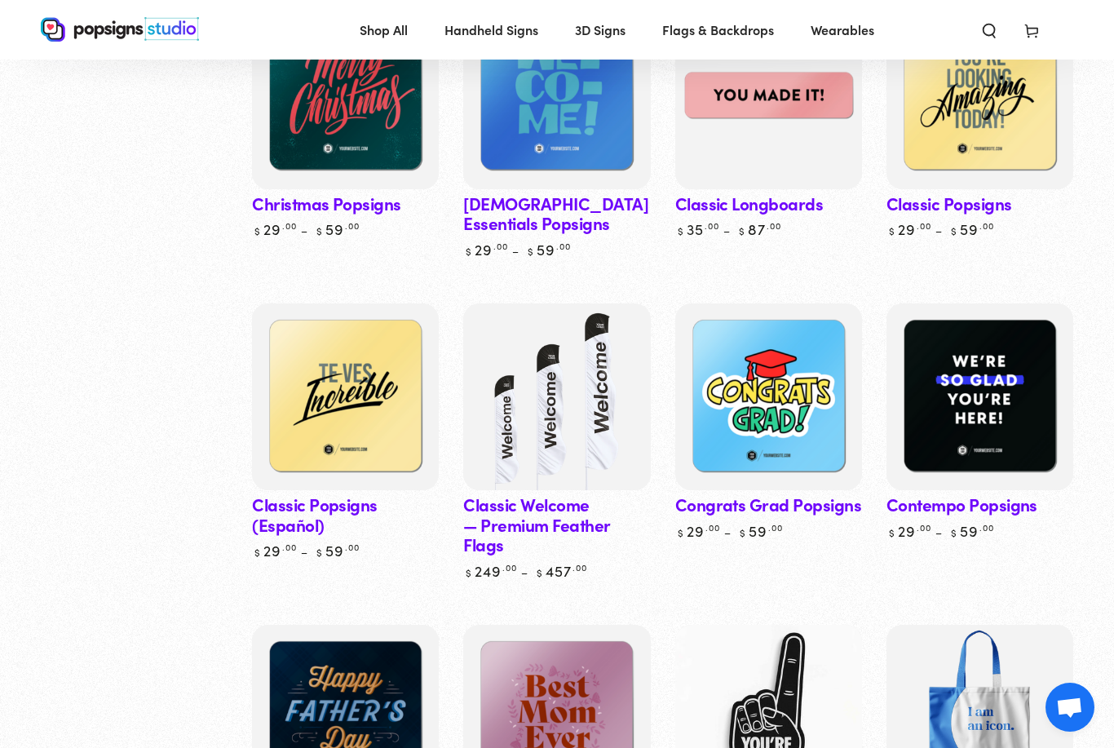
scroll to position [1073, 0]
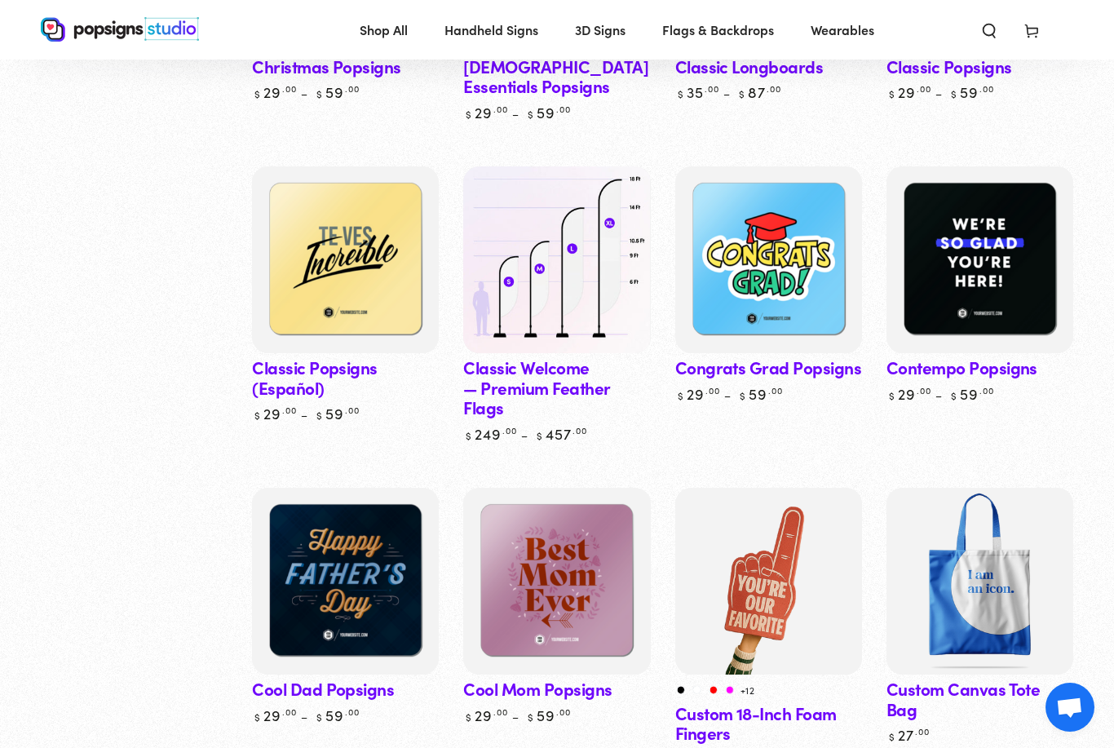
click at [570, 279] on img at bounding box center [557, 260] width 192 height 192
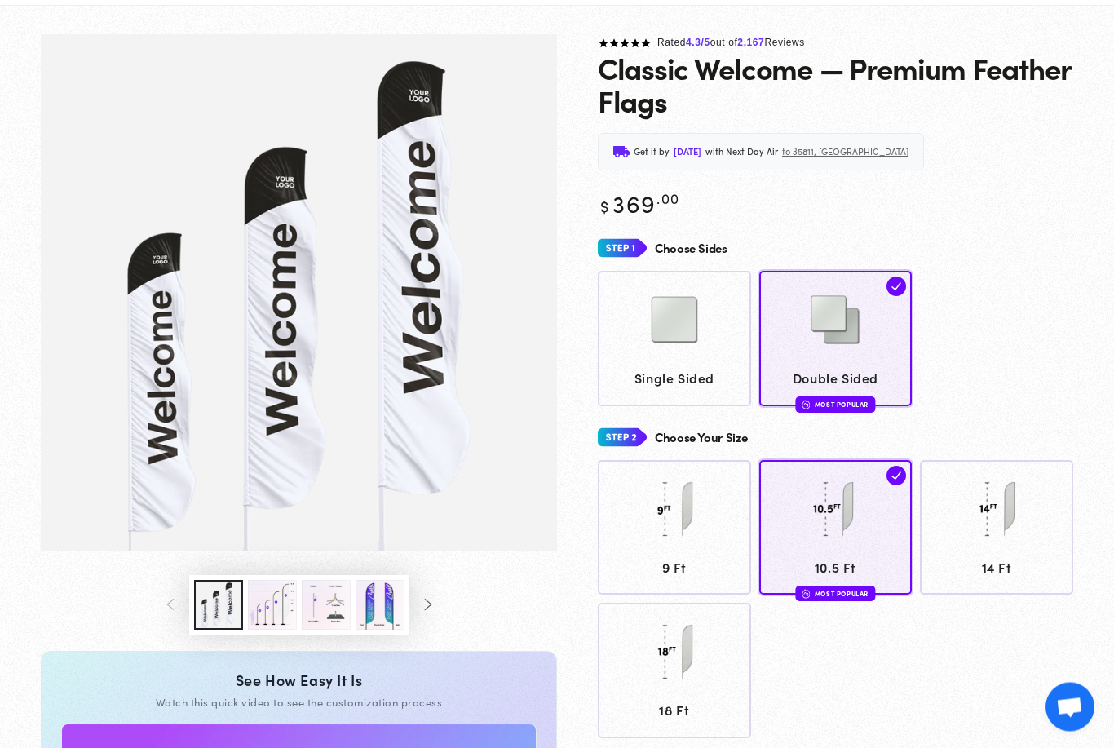
scroll to position [87, 0]
click at [274, 617] on button "Load image 2 in gallery view" at bounding box center [272, 605] width 49 height 50
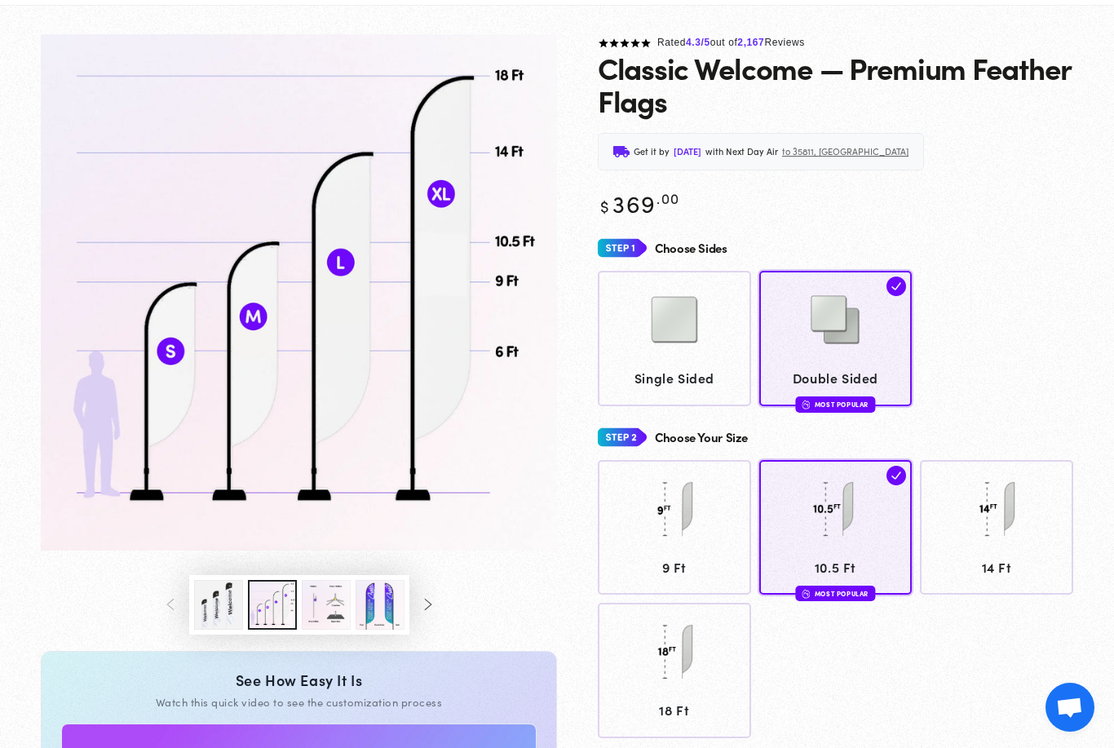
click at [325, 608] on button "Load image 3 in gallery view" at bounding box center [326, 605] width 49 height 50
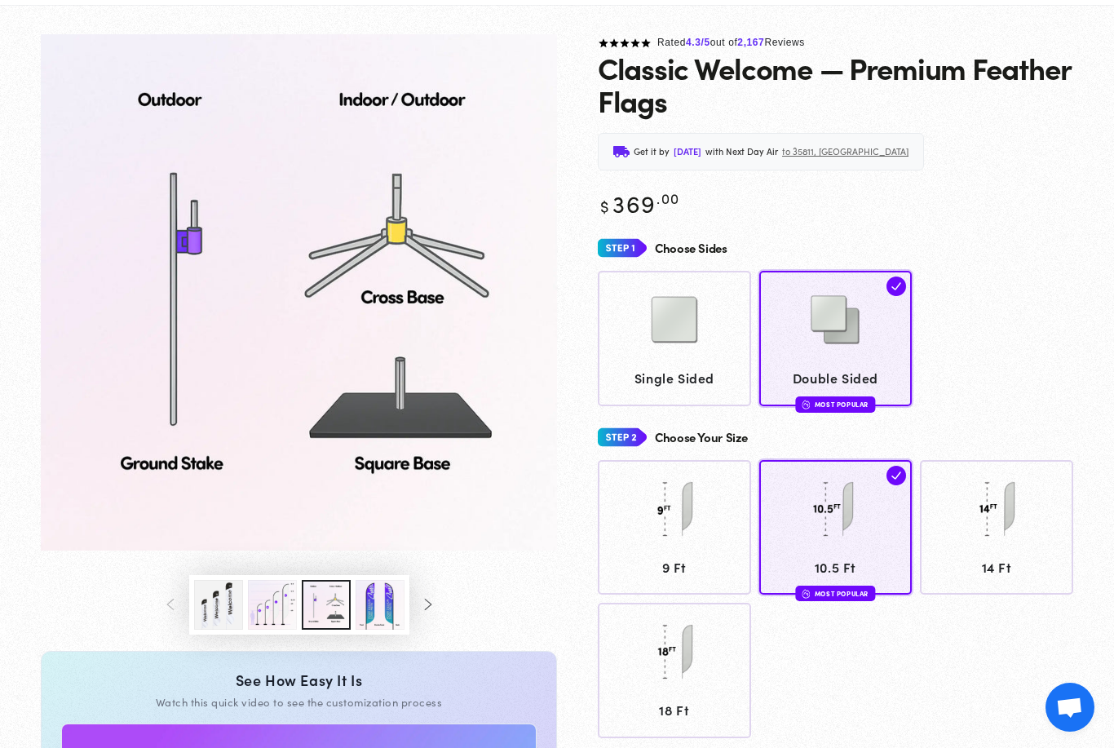
click at [391, 606] on button "Load image 4 in gallery view" at bounding box center [380, 605] width 49 height 50
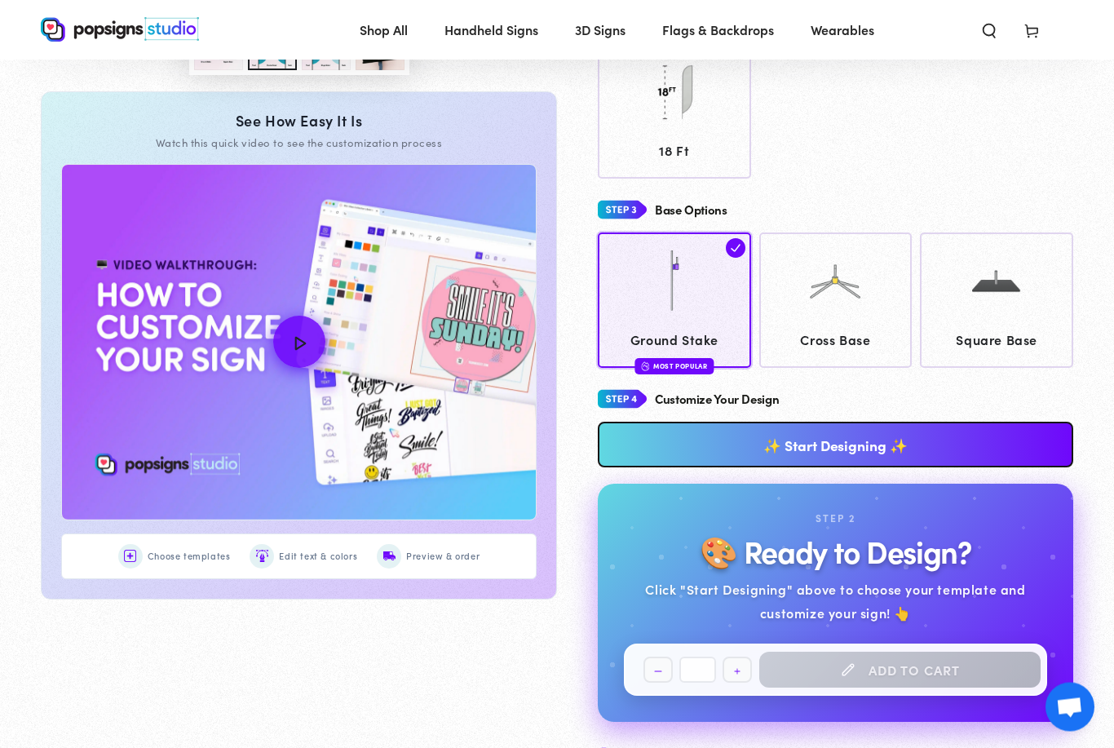
scroll to position [648, 0]
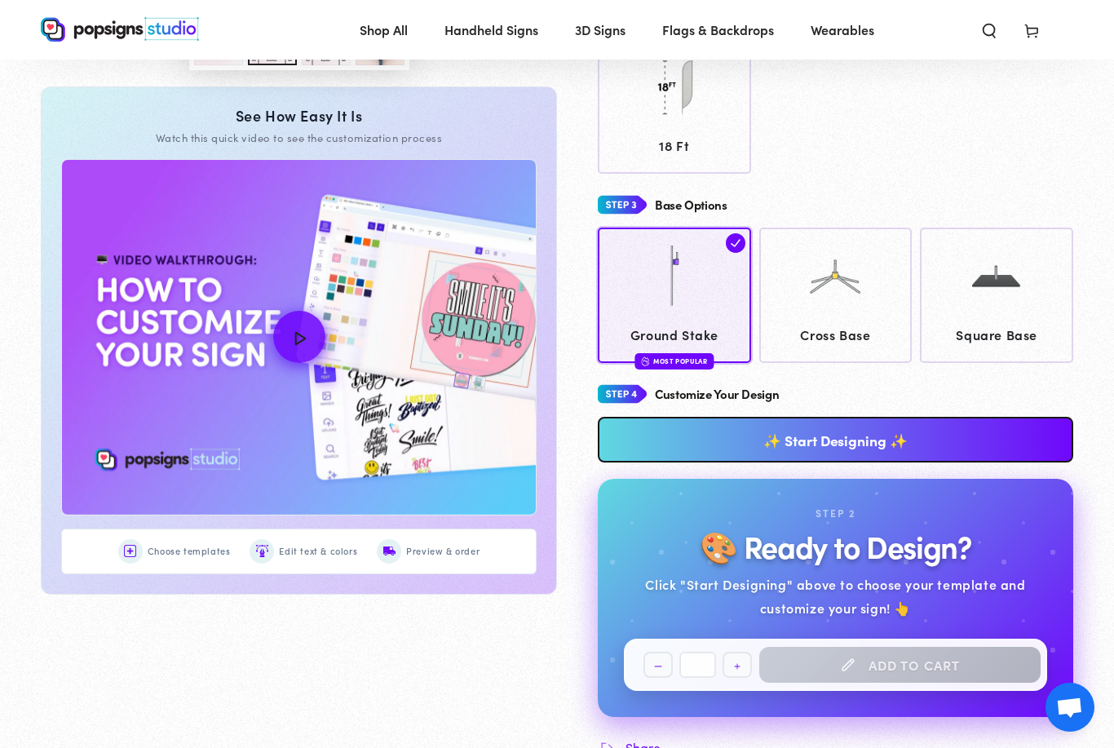
click at [805, 534] on h2 "🎨 Ready to Design?" at bounding box center [835, 545] width 271 height 33
click at [823, 439] on link "✨ Start Designing ✨" at bounding box center [836, 440] width 476 height 46
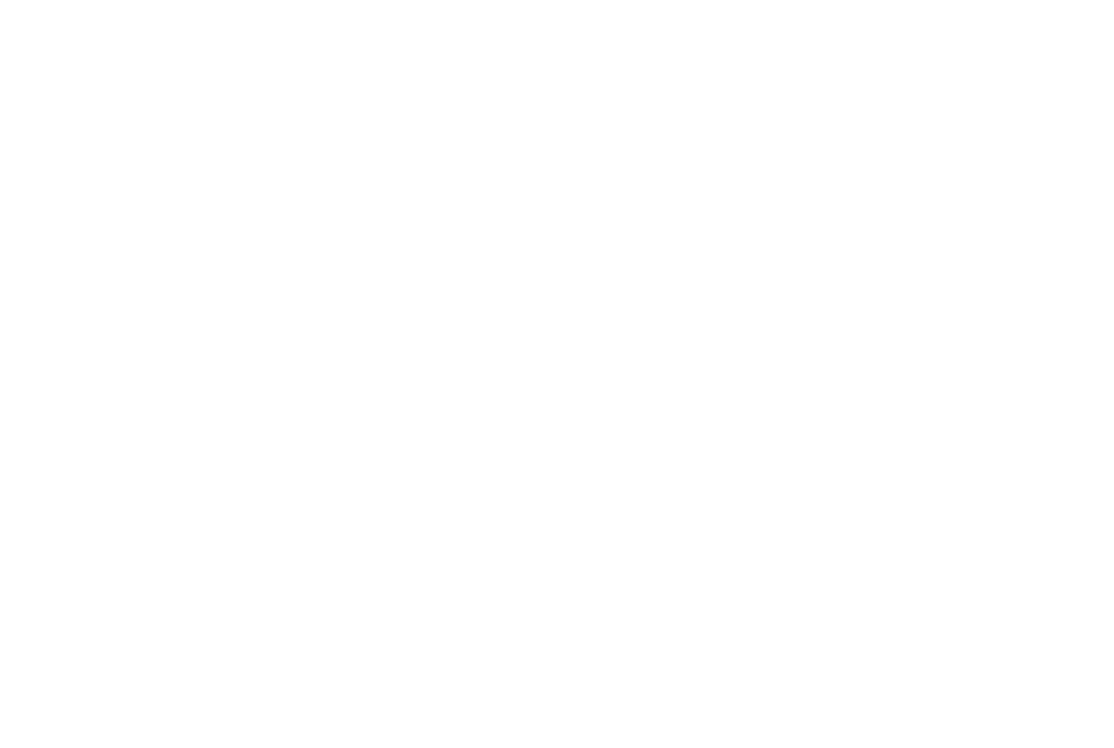
scroll to position [0, 0]
type textarea "An ancient tree with a door leading to a magical world"
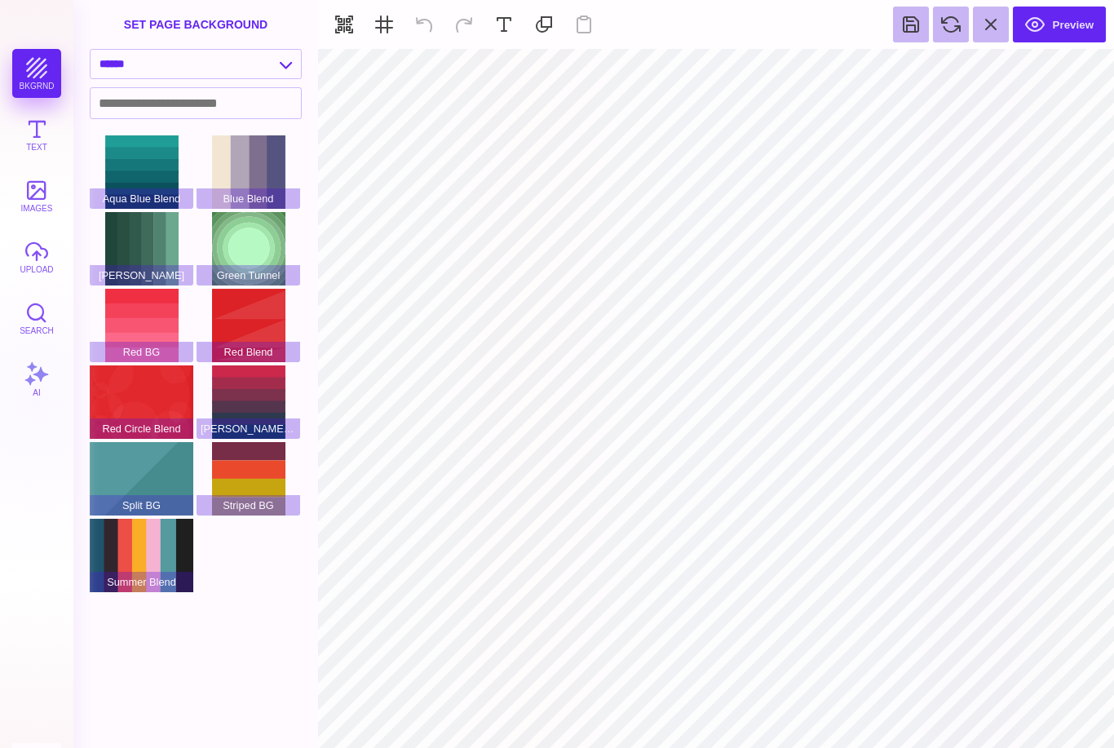
click at [32, 143] on button "Text" at bounding box center [36, 134] width 49 height 49
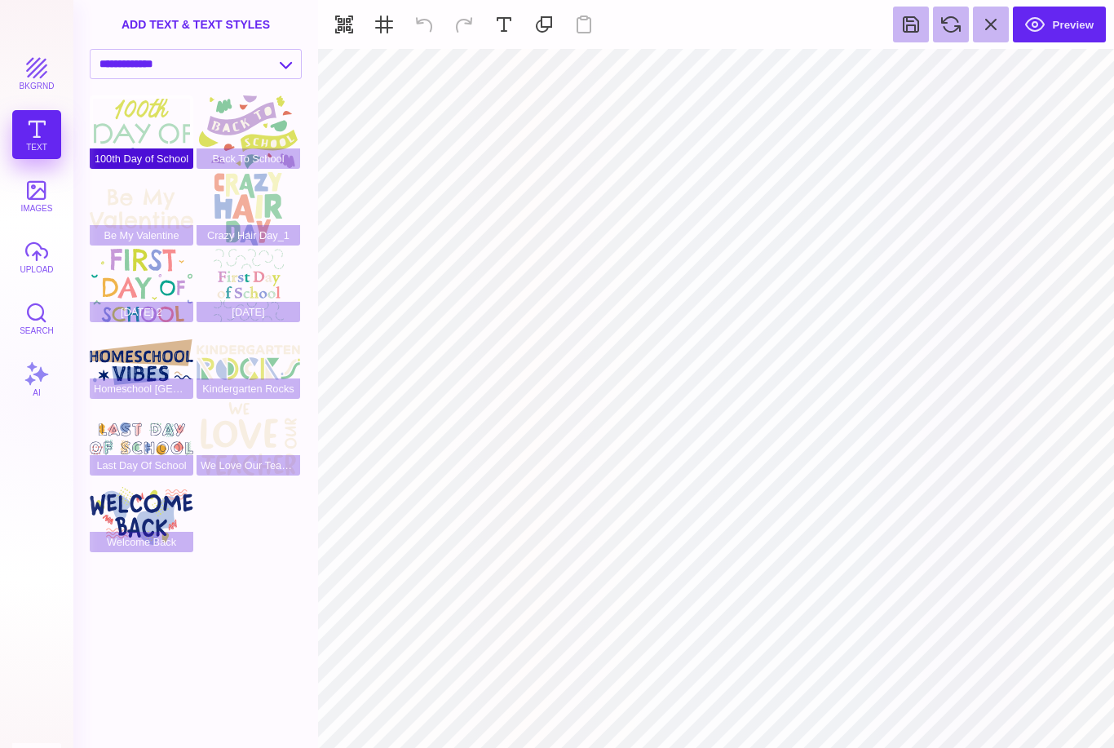
click at [126, 157] on span "100th Day of School" at bounding box center [142, 158] width 104 height 20
type input "#000000"
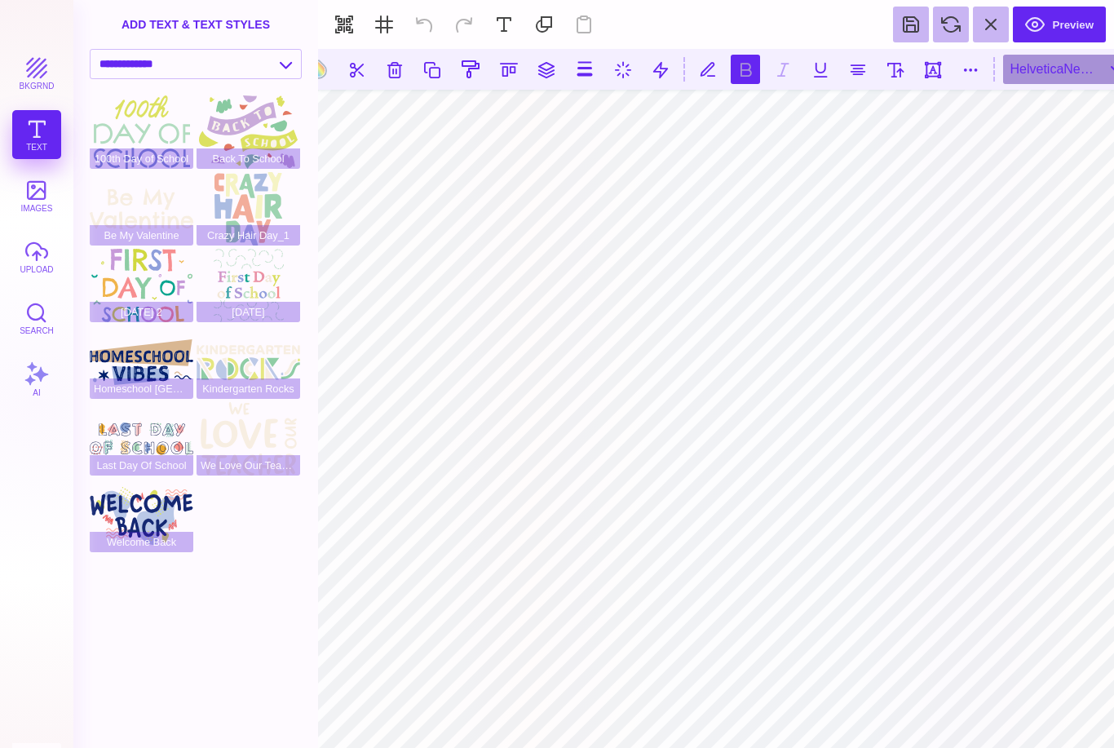
scroll to position [33, 0]
